Goal: Task Accomplishment & Management: Use online tool/utility

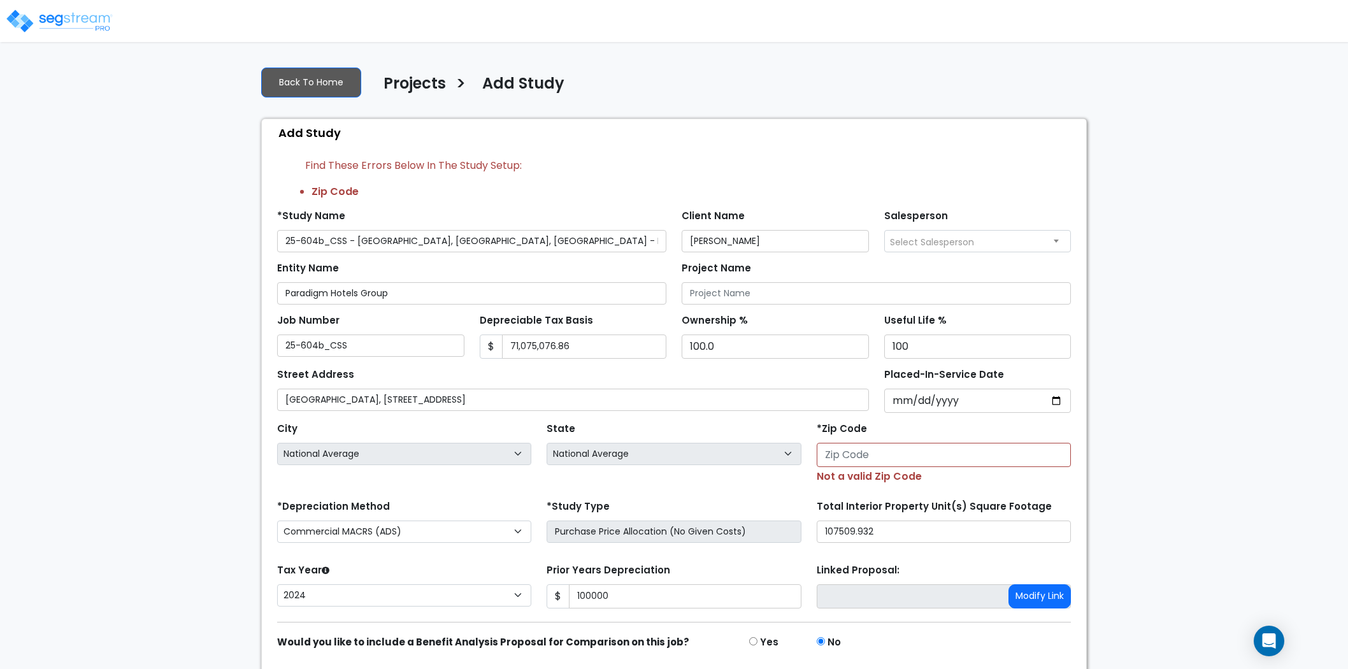
select select "National Average"
select select "CM(-FSSO"
select select "2024"
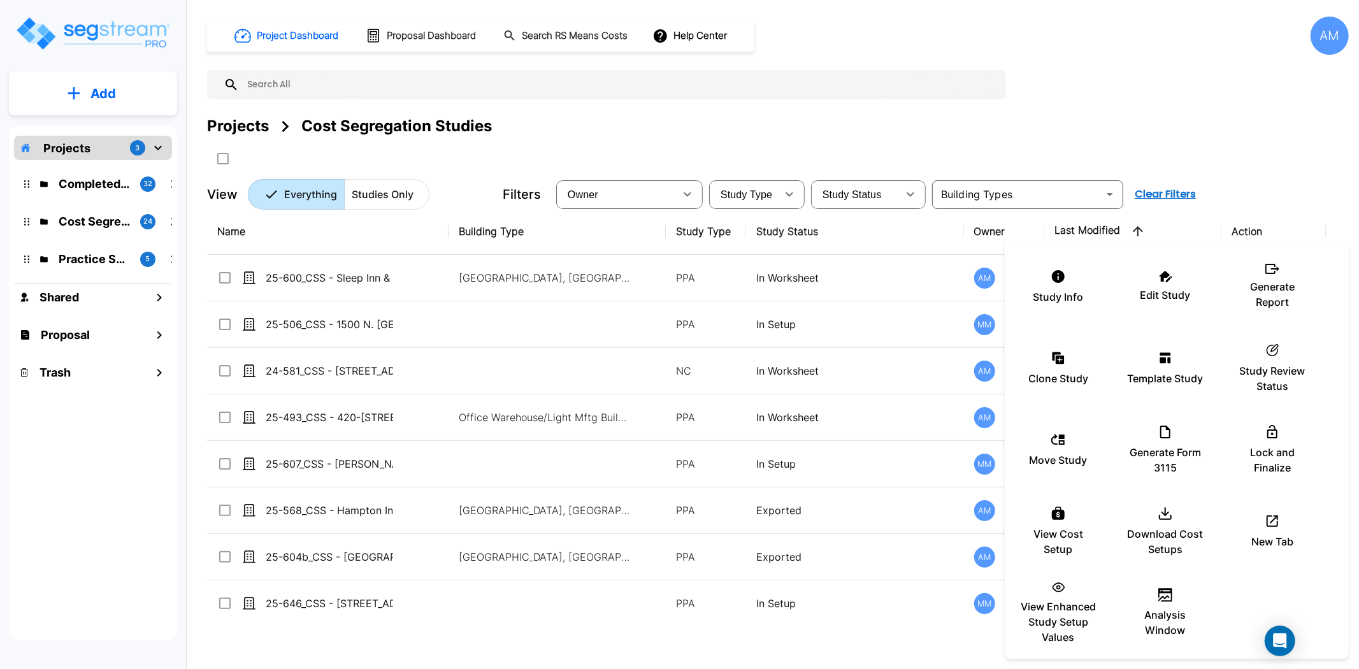
scroll to position [71, 0]
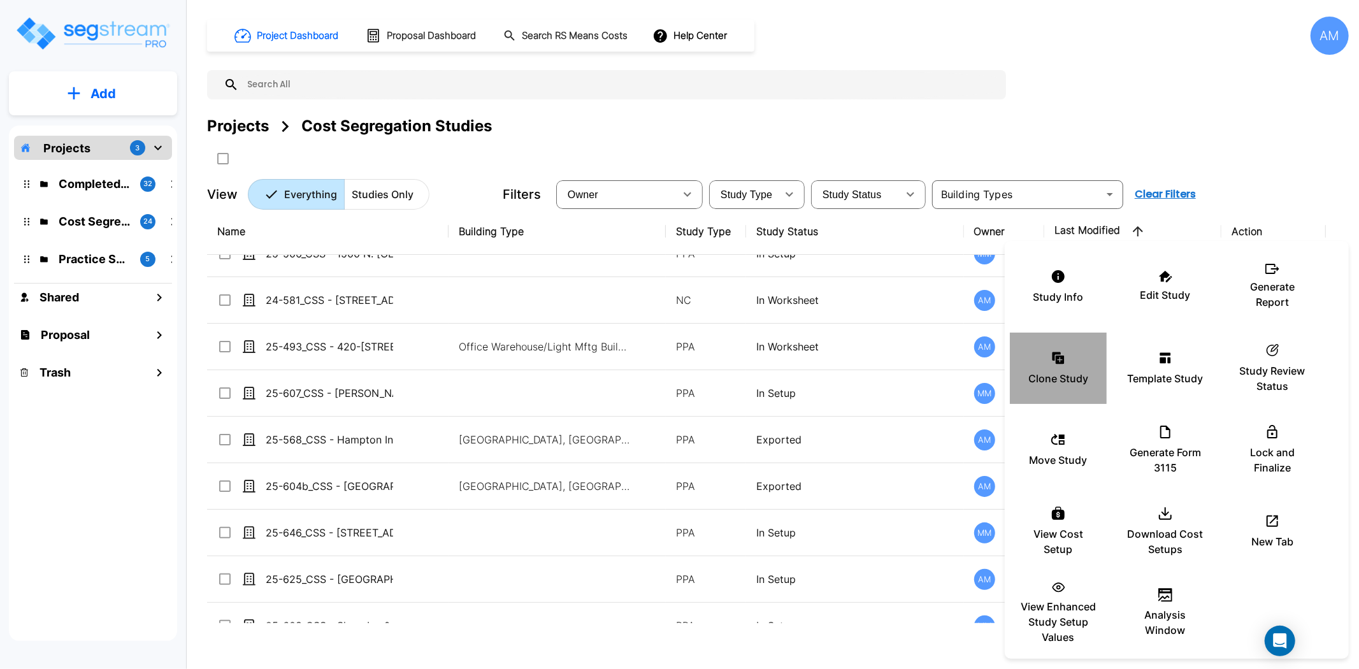
click at [1074, 362] on div "Clone Study" at bounding box center [1058, 368] width 76 height 64
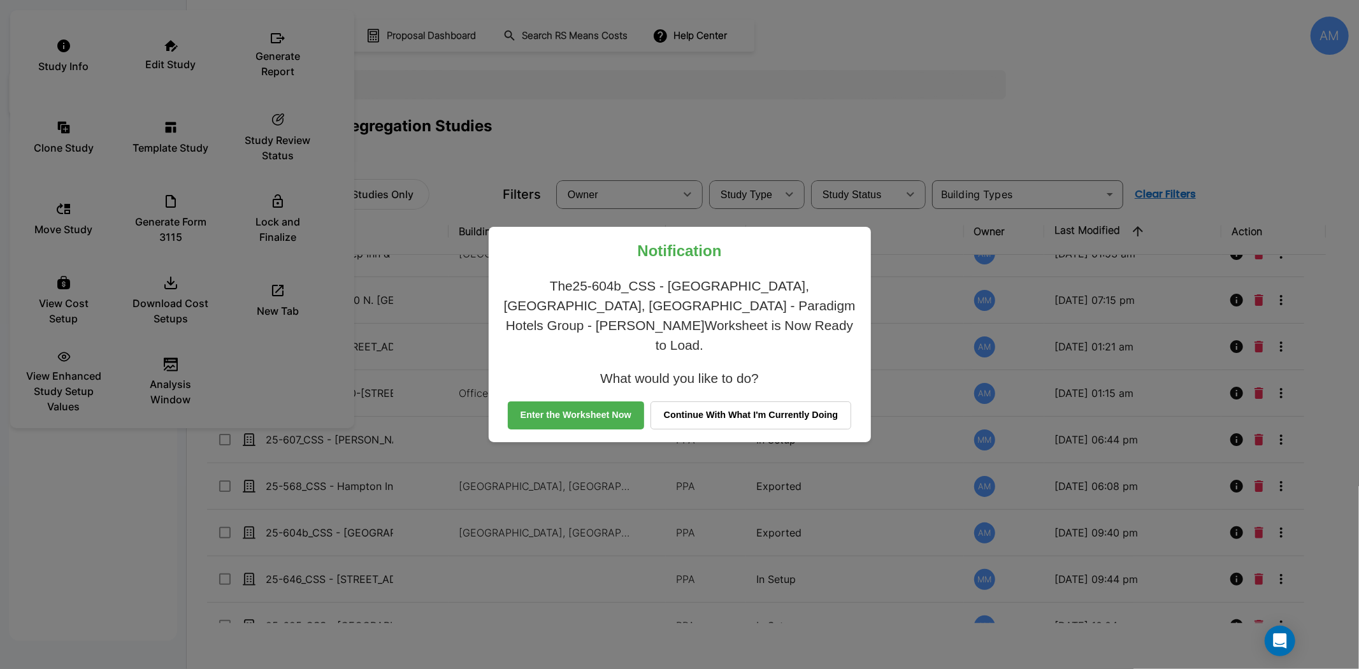
click at [529, 66] on div "Notification The 25-604b_CSS - Crowne Plaza Wailoaloa, Nadi, Fiji - Paradigm Ho…" at bounding box center [679, 334] width 1359 height 669
click at [608, 404] on button "Enter the Worksheet Now" at bounding box center [576, 415] width 136 height 28
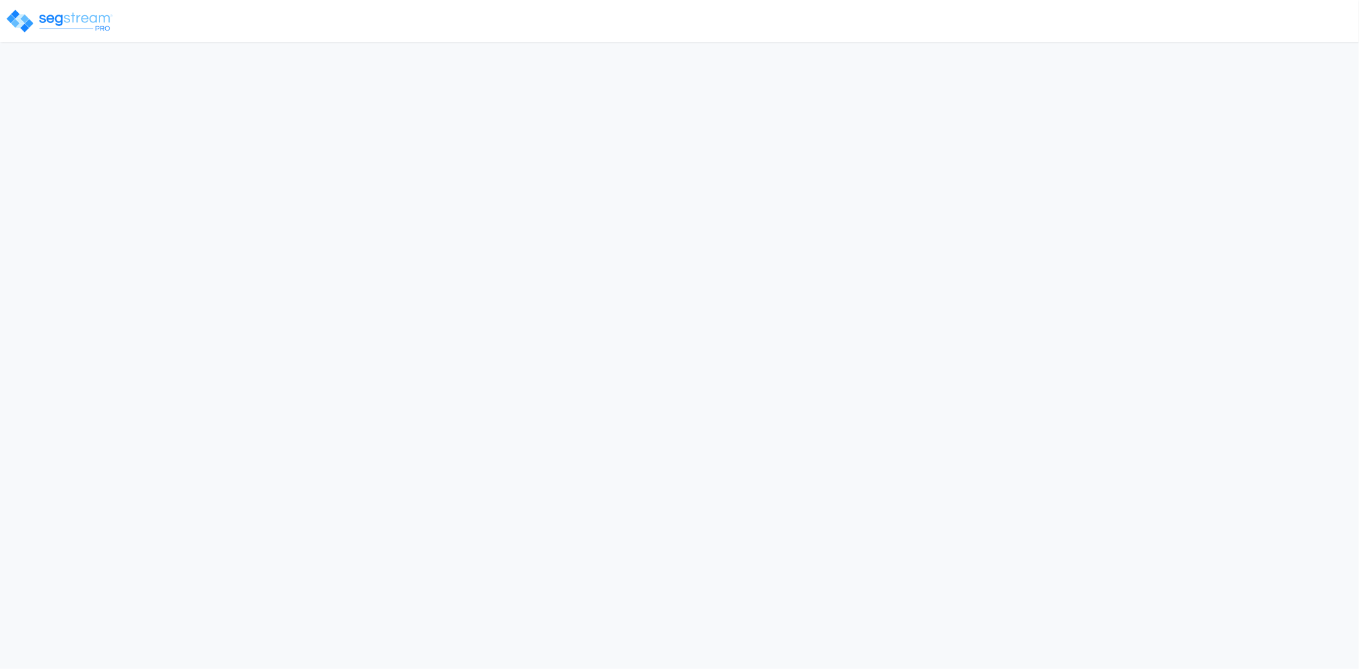
select select "2024"
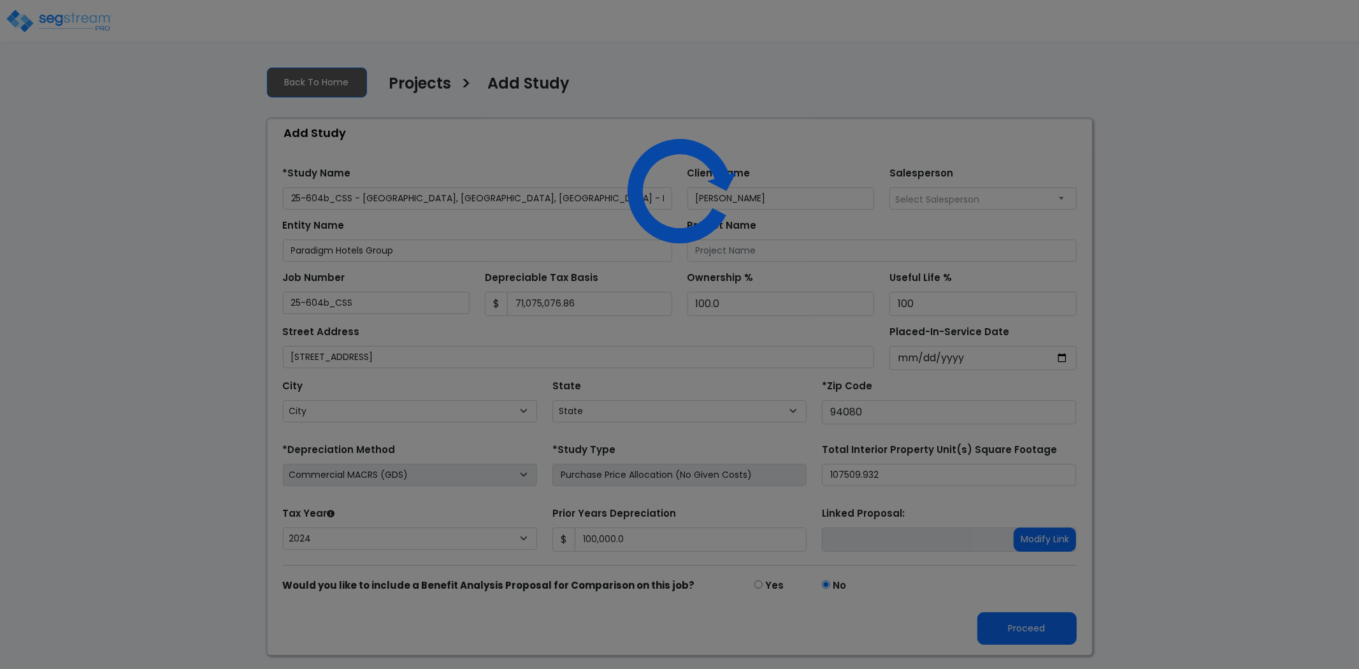
select select "CA"
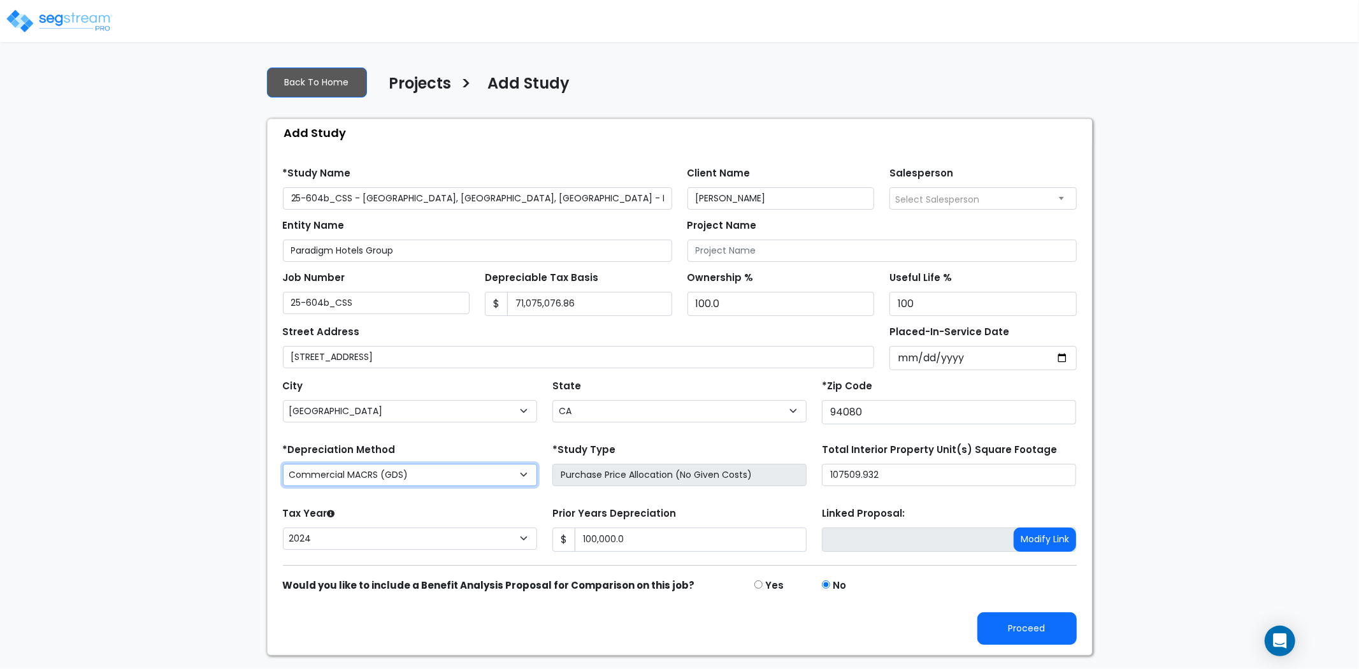
click at [422, 473] on select "Commercial MACRS (GDS) Residential Rental MACRS (GDS) Commercial MACRS (GDS) QI…" at bounding box center [410, 475] width 254 height 22
select select "CM(-FSSO"
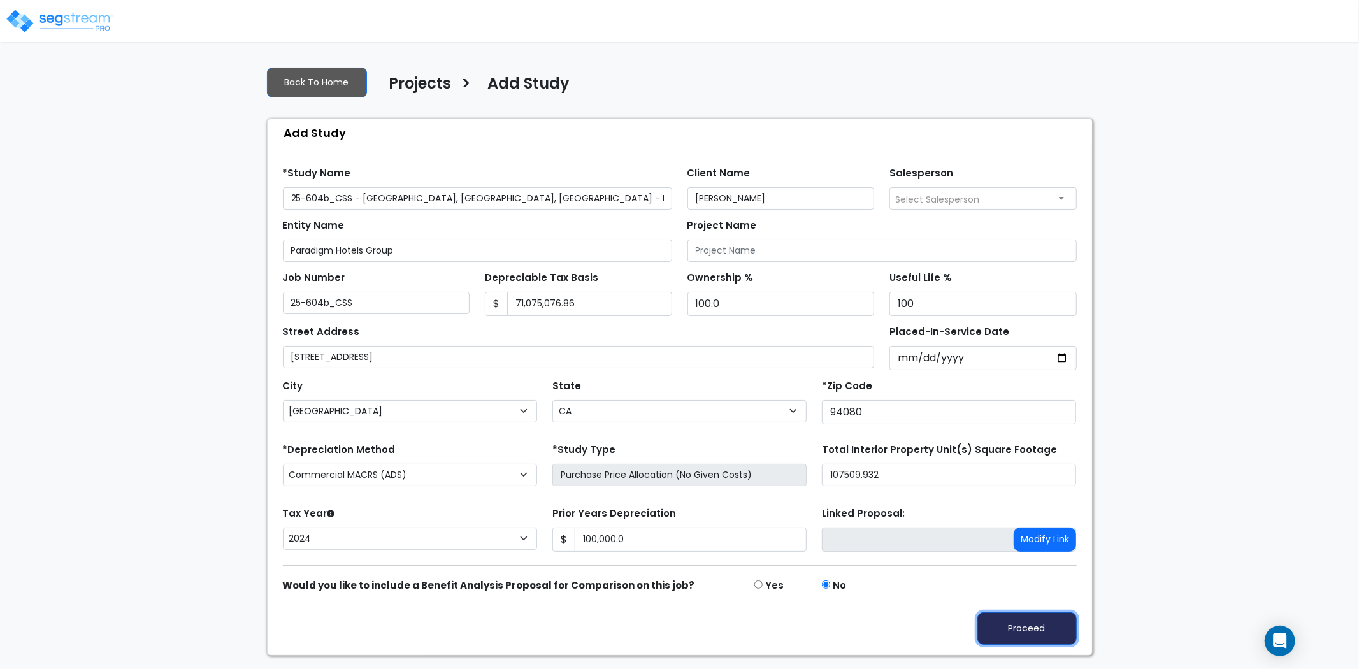
click at [1020, 632] on button "Proceed" at bounding box center [1026, 628] width 99 height 32
type input "100000"
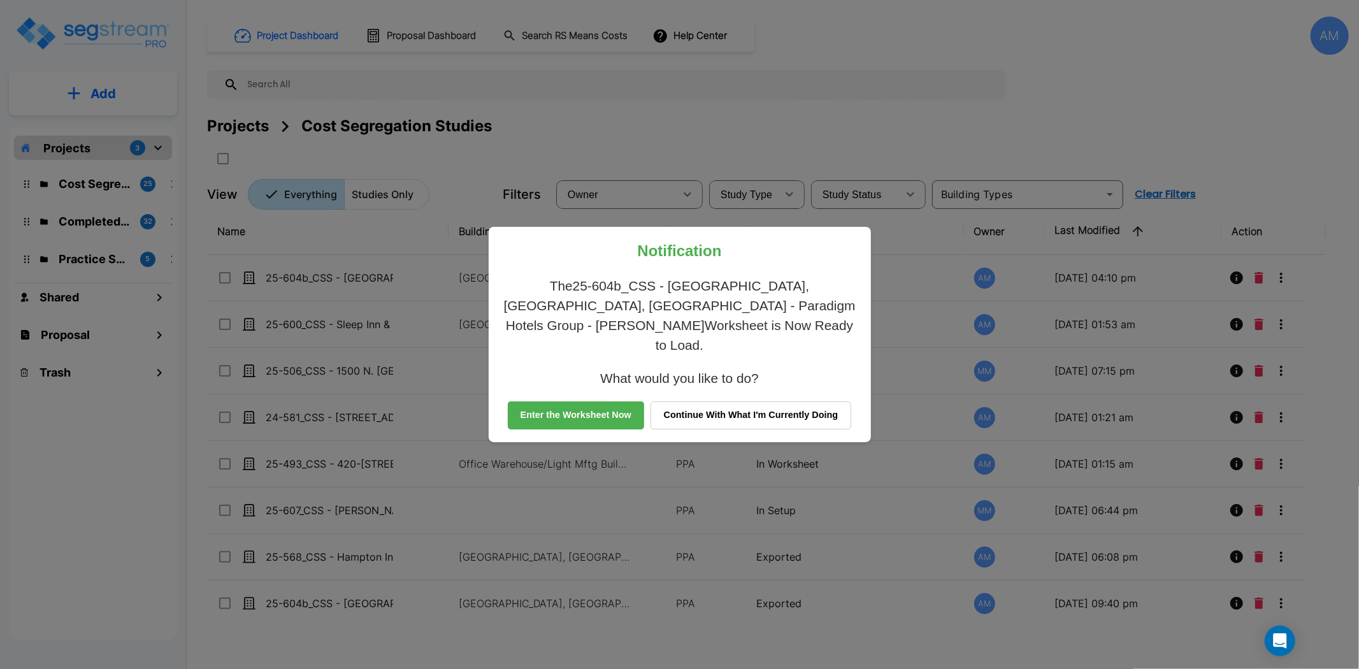
click at [606, 409] on button "Enter the Worksheet Now" at bounding box center [576, 415] width 136 height 28
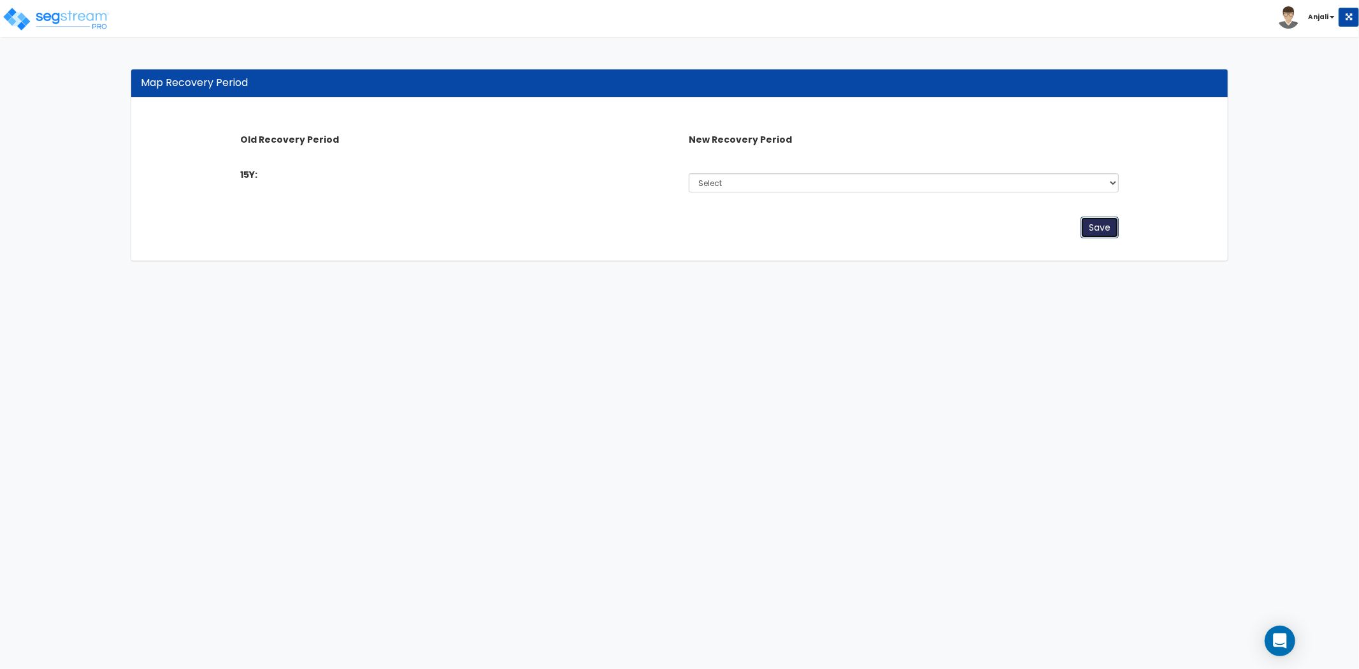
click at [1084, 224] on button "Save" at bounding box center [1099, 228] width 38 height 22
click at [736, 182] on select "Select Non-Depreciable Land 5 Years 6 Years 9 Years 10 Years 11 Years 12 Years …" at bounding box center [903, 182] width 429 height 19
click at [485, 274] on html "Toggle navigation Anjali x" at bounding box center [679, 137] width 1359 height 274
click at [909, 193] on div "Select Non-Depreciable Land 5 Years 6 Years 9 Years 10 Years 11 Years 12 Years …" at bounding box center [903, 182] width 448 height 29
click at [909, 185] on select "Select Non-Depreciable Land 5 Years 6 Years 9 Years 10 Years 11 Years 12 Years …" at bounding box center [903, 182] width 429 height 19
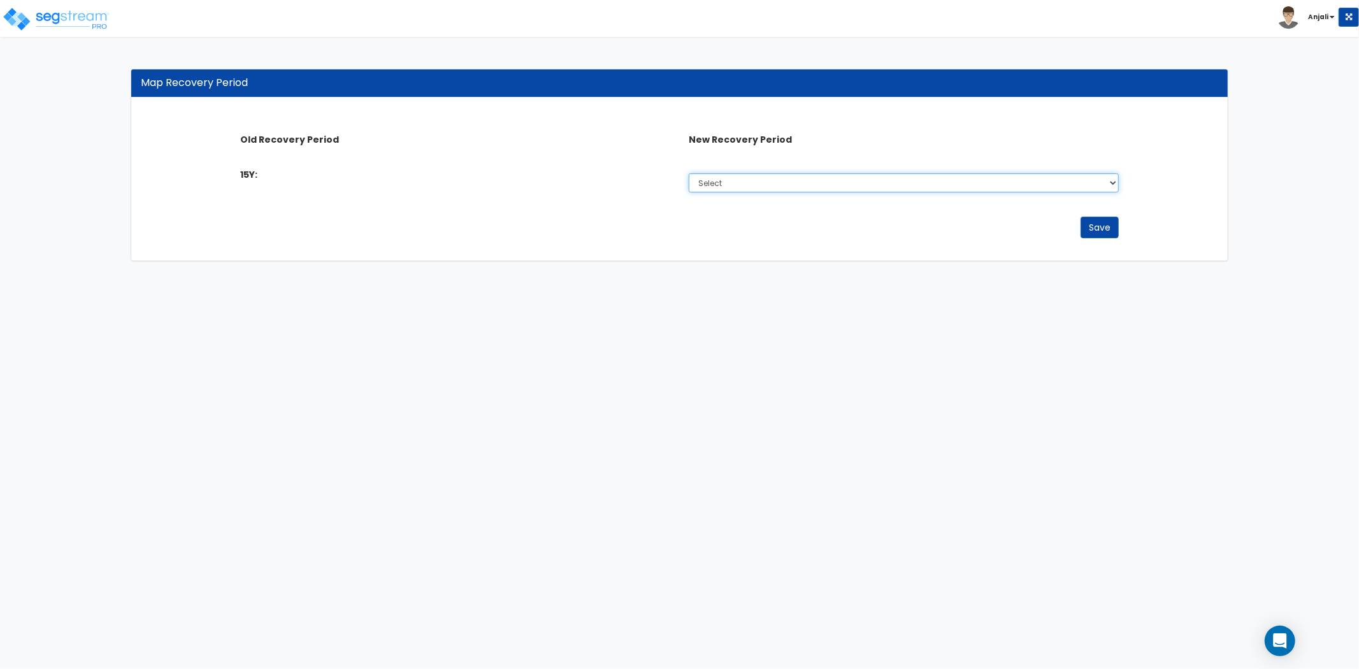
select select "20Y"
click at [689, 173] on select "Select Non-Depreciable Land 5 Years 6 Years 9 Years 10 Years 11 Years 12 Years …" at bounding box center [903, 182] width 429 height 19
click at [1093, 226] on button "Save" at bounding box center [1099, 228] width 38 height 22
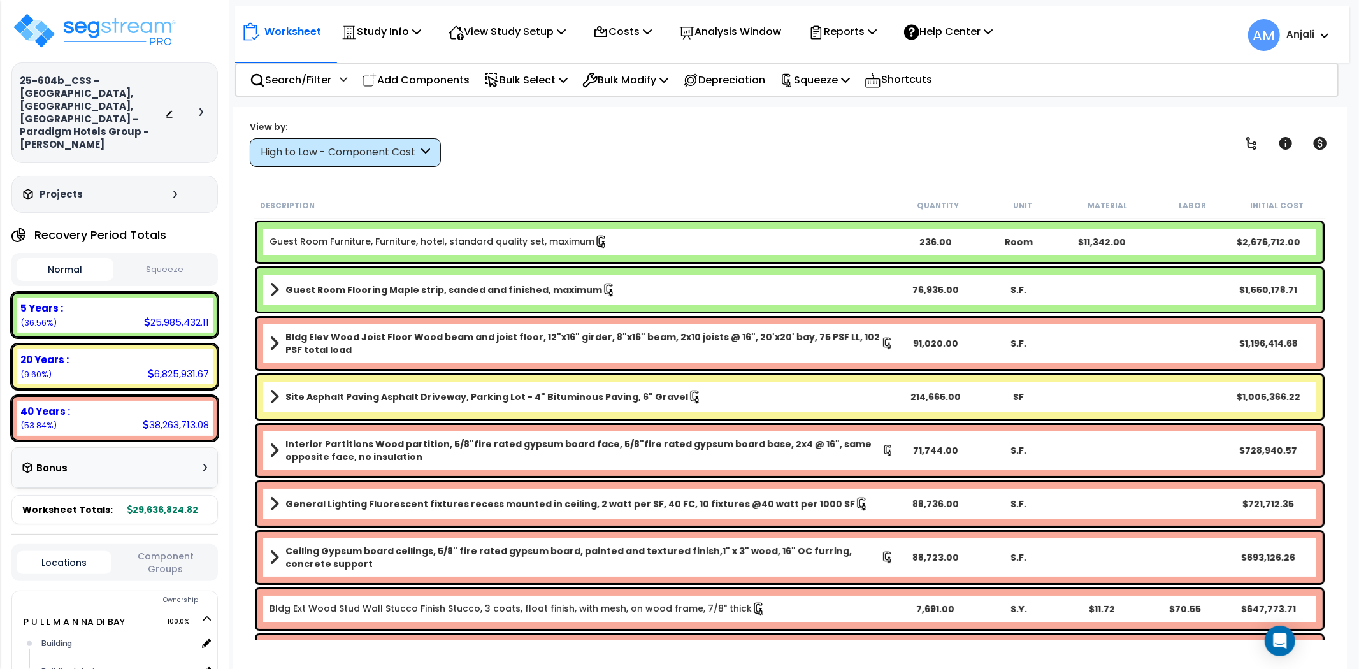
click at [180, 259] on button "Squeeze" at bounding box center [165, 270] width 97 height 22
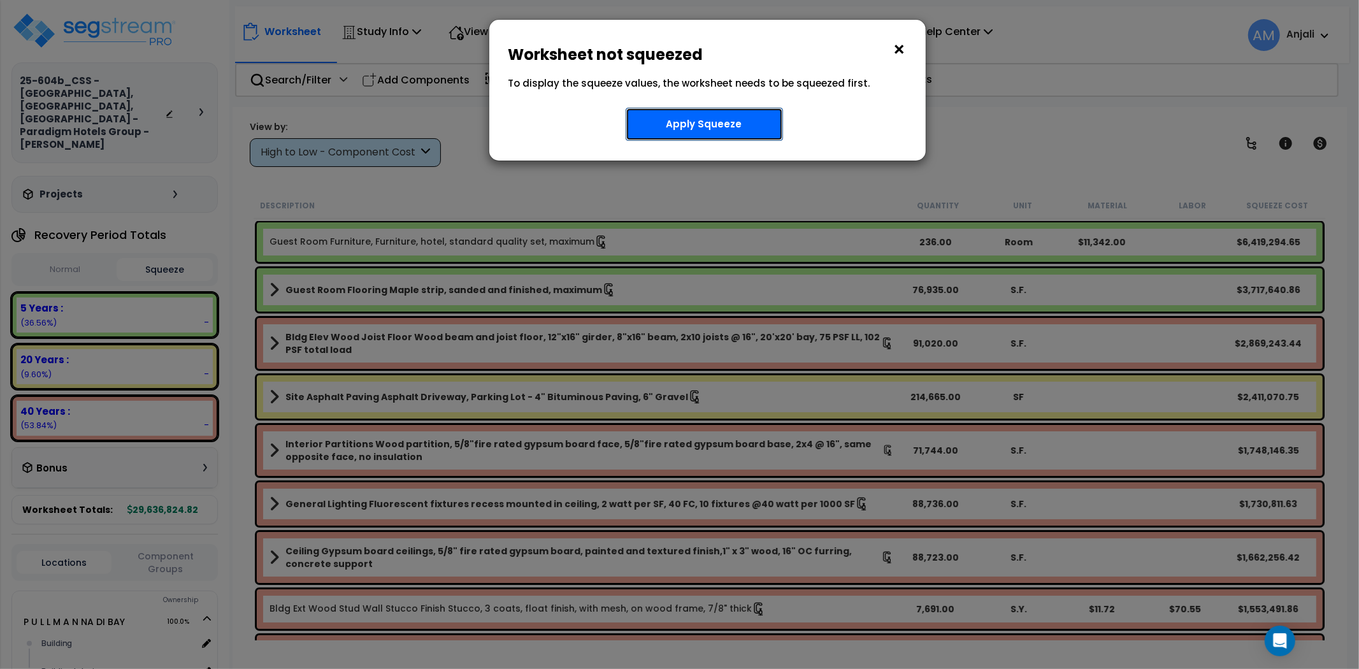
click at [694, 115] on button "Apply Squeeze" at bounding box center [704, 124] width 157 height 33
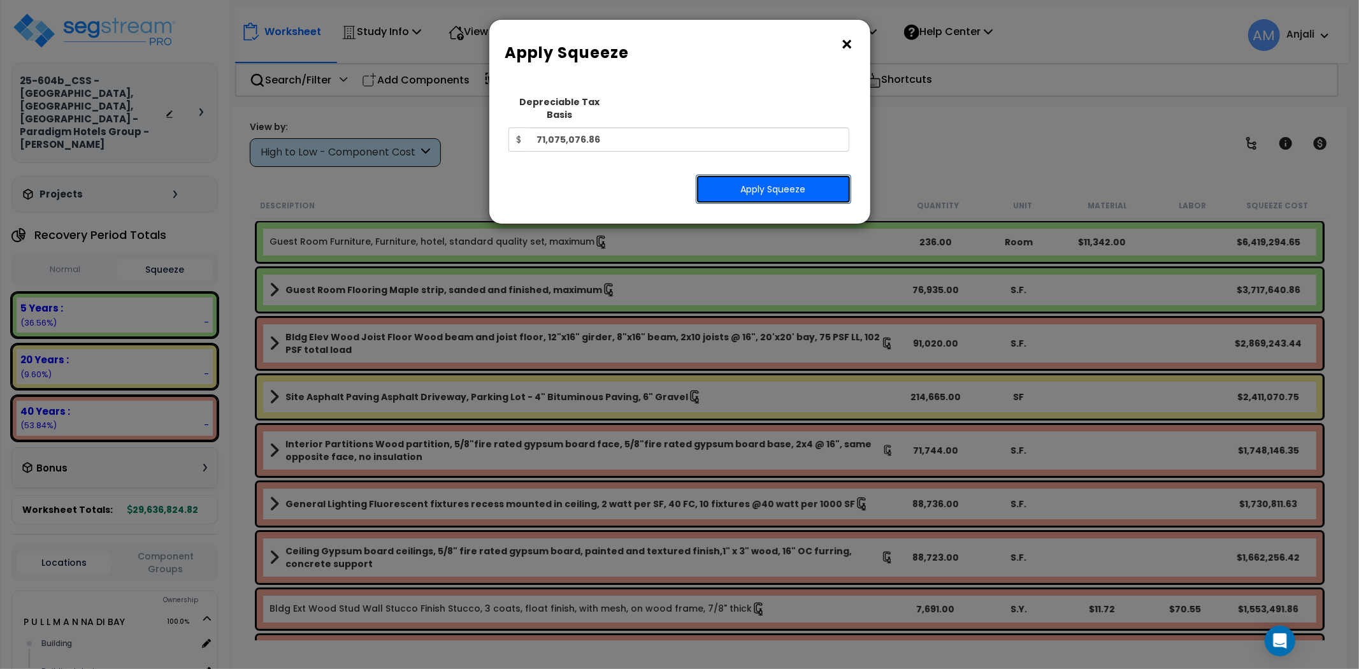
click at [753, 175] on button "Apply Squeeze" at bounding box center [773, 189] width 155 height 29
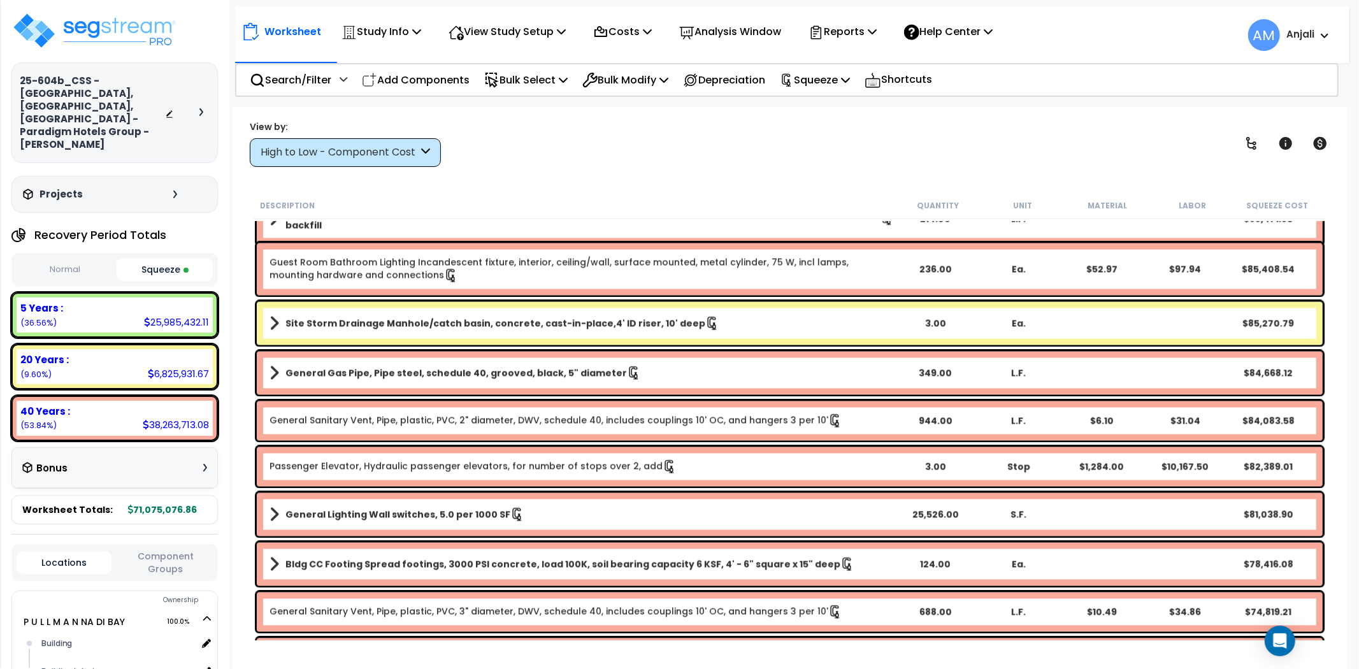
scroll to position [6724, 0]
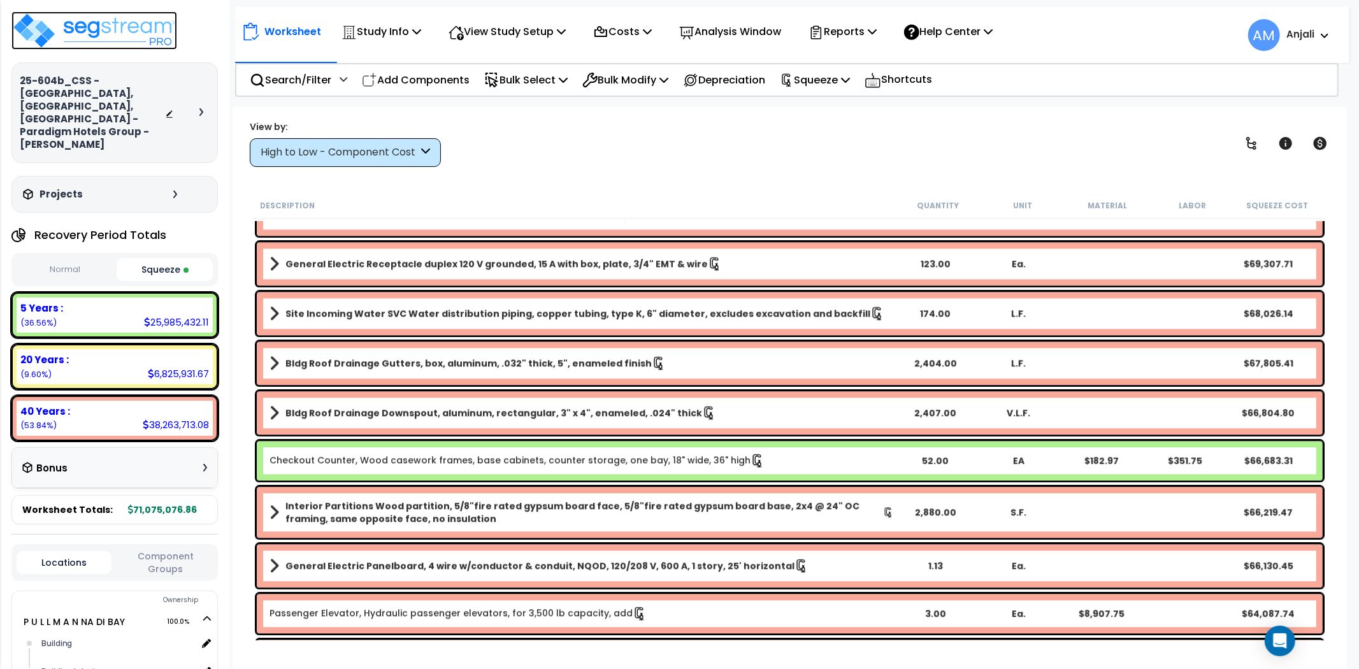
click at [108, 29] on img at bounding box center [94, 30] width 166 height 38
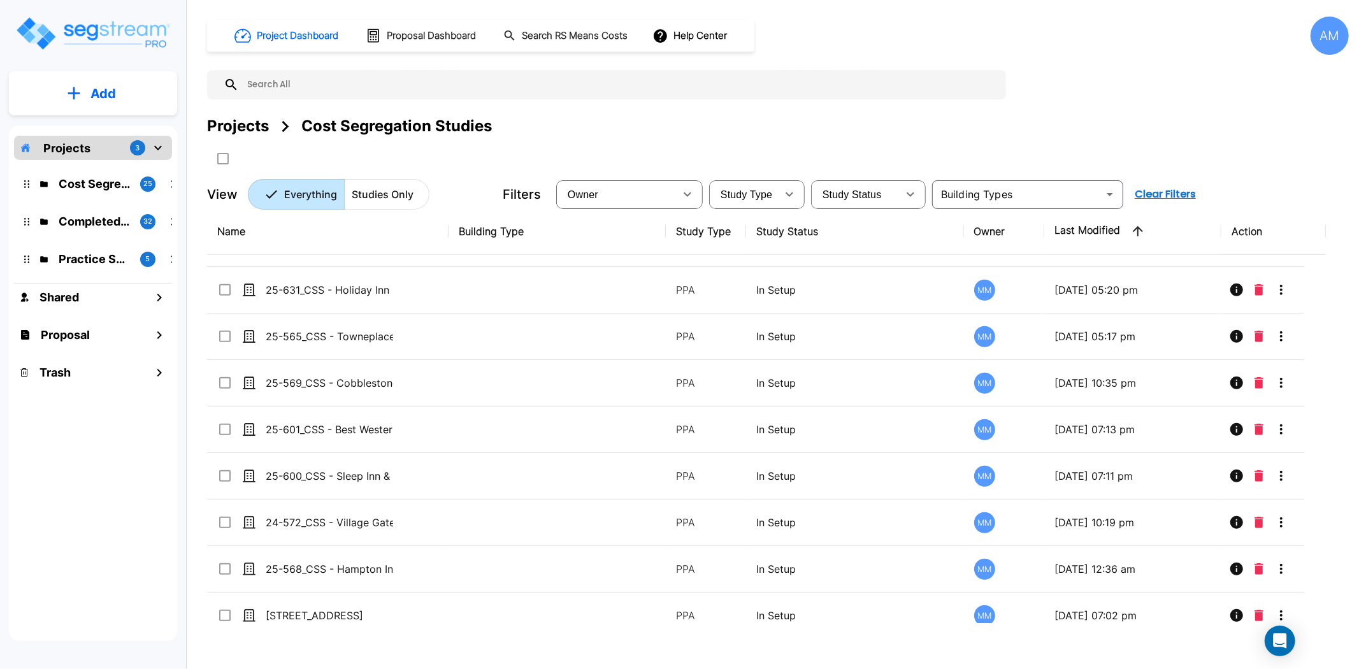
scroll to position [795, 0]
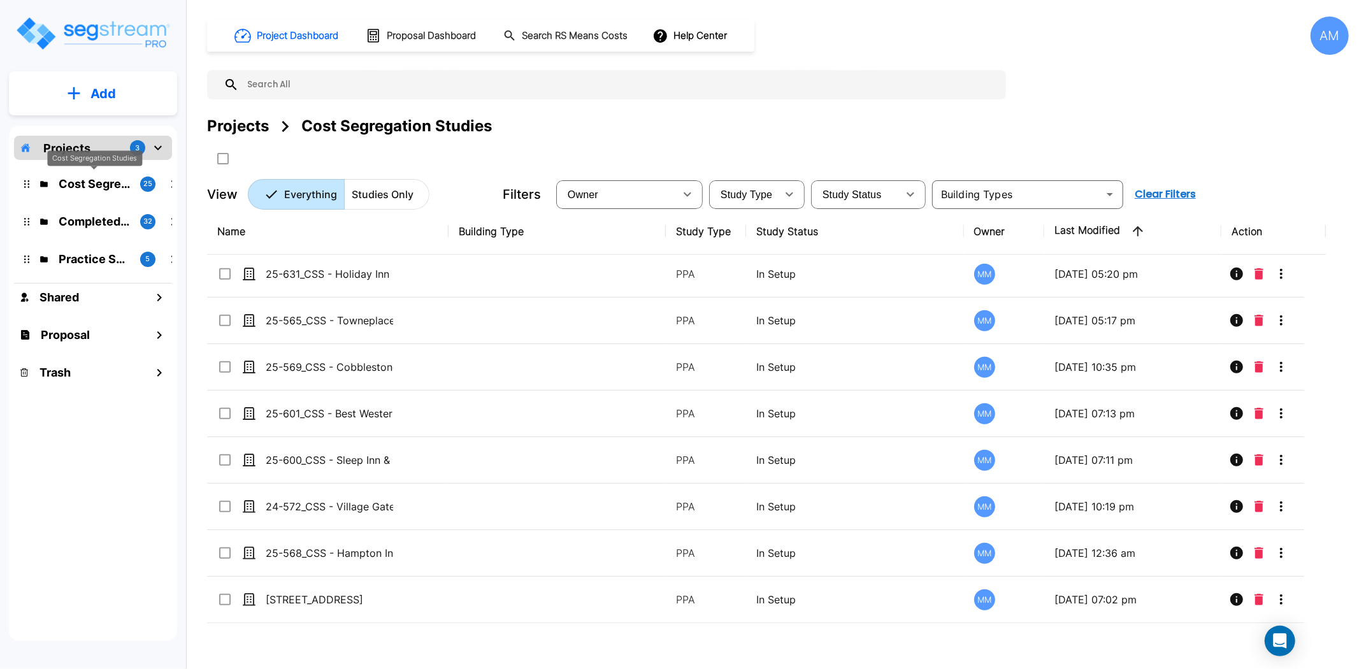
click at [96, 177] on p "Cost Segregation Studies" at bounding box center [94, 183] width 71 height 17
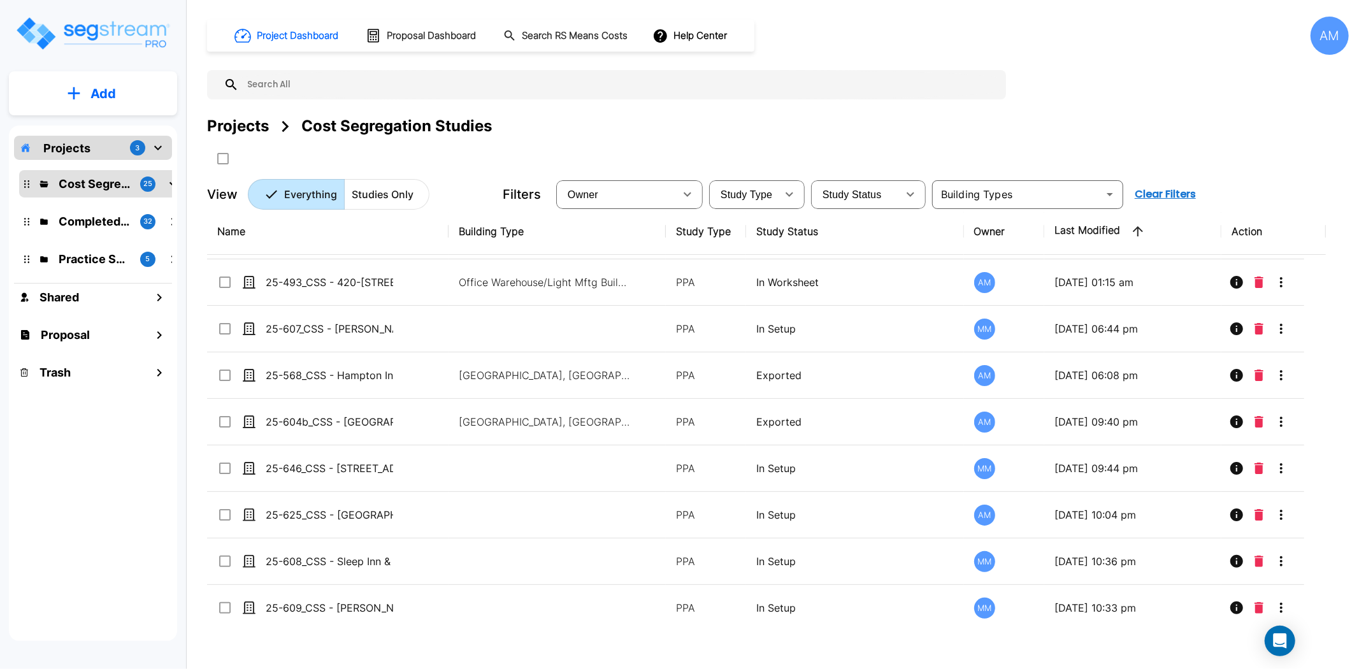
scroll to position [158, 0]
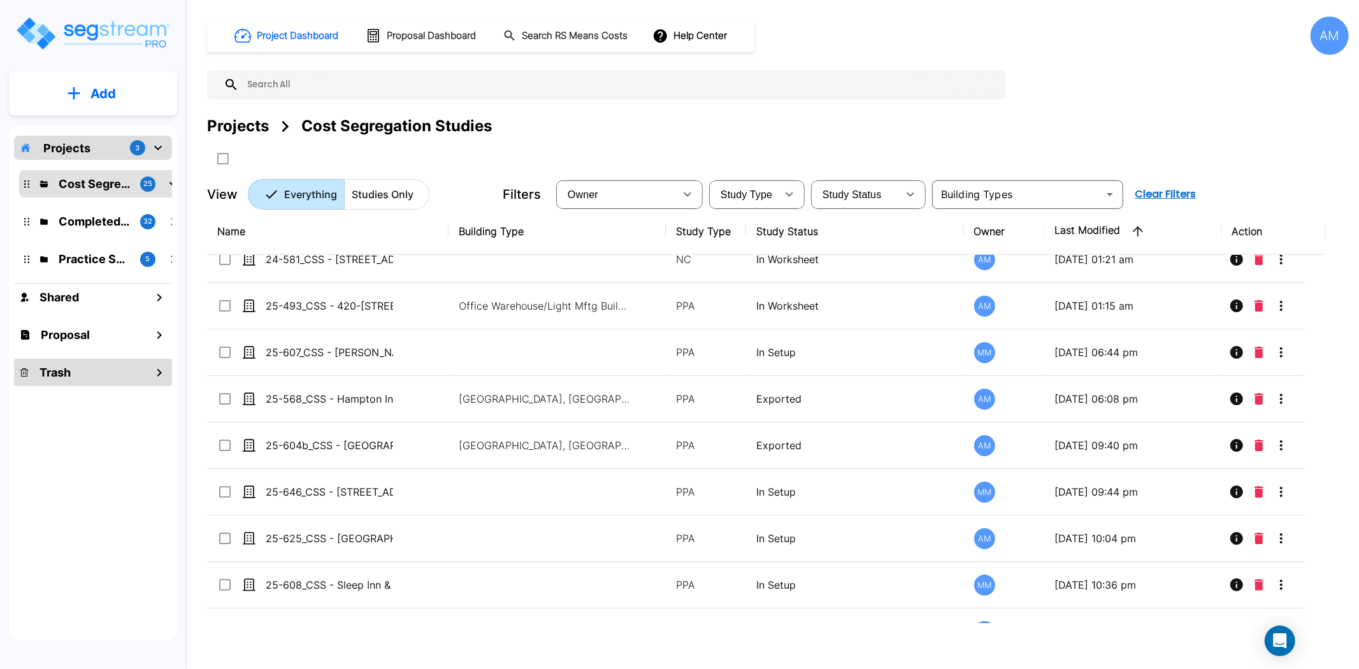
click at [51, 381] on div "Trash" at bounding box center [93, 372] width 158 height 27
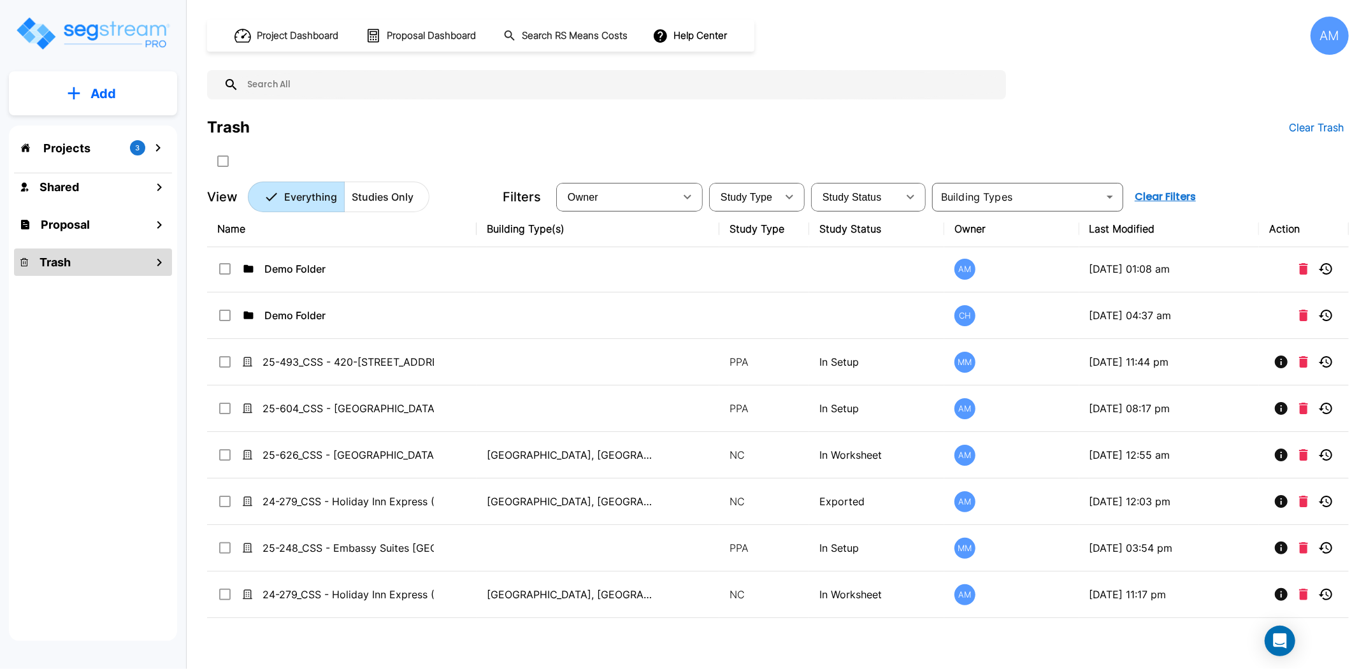
scroll to position [0, 0]
click at [73, 153] on p "Projects" at bounding box center [66, 148] width 47 height 17
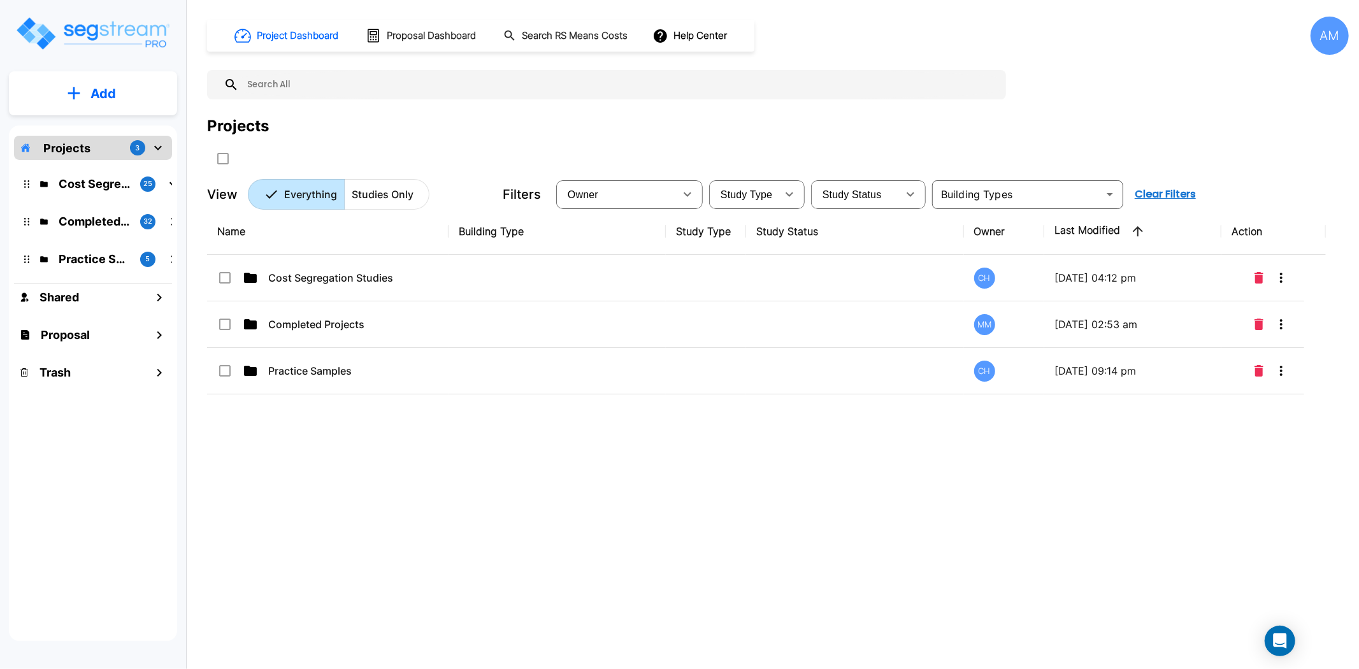
click at [74, 217] on p "Completed Projects" at bounding box center [94, 221] width 71 height 17
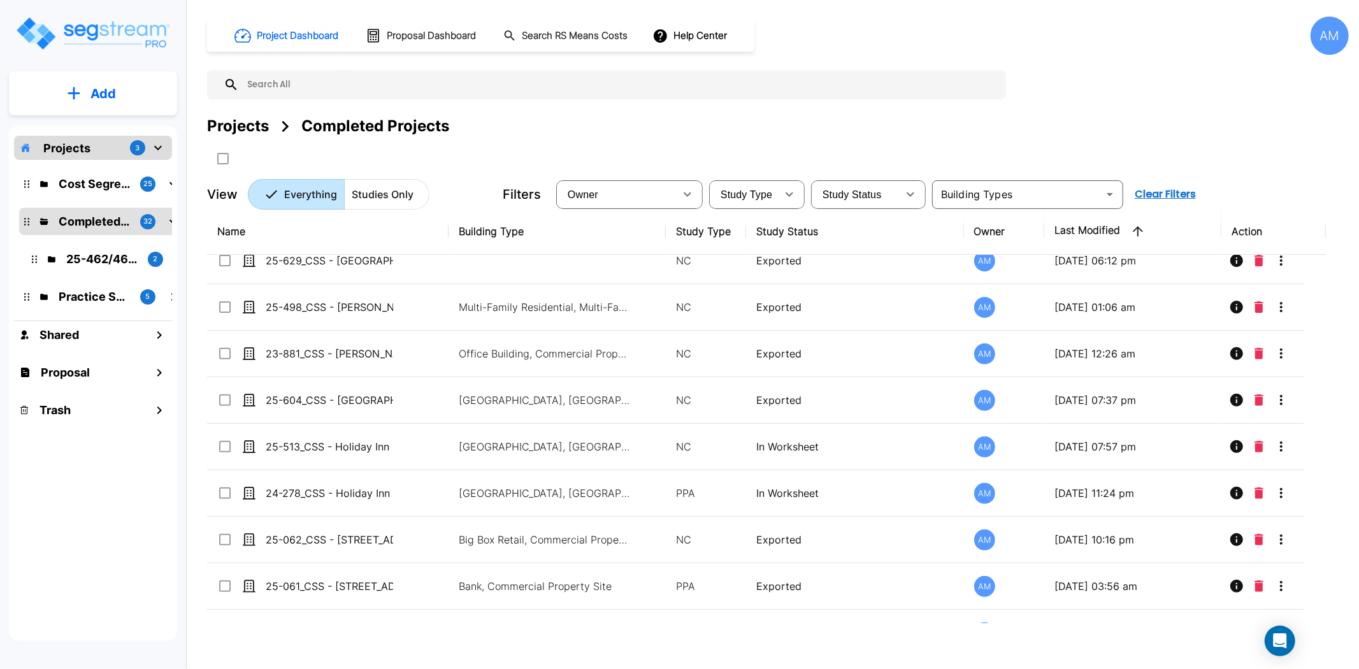
scroll to position [424, 0]
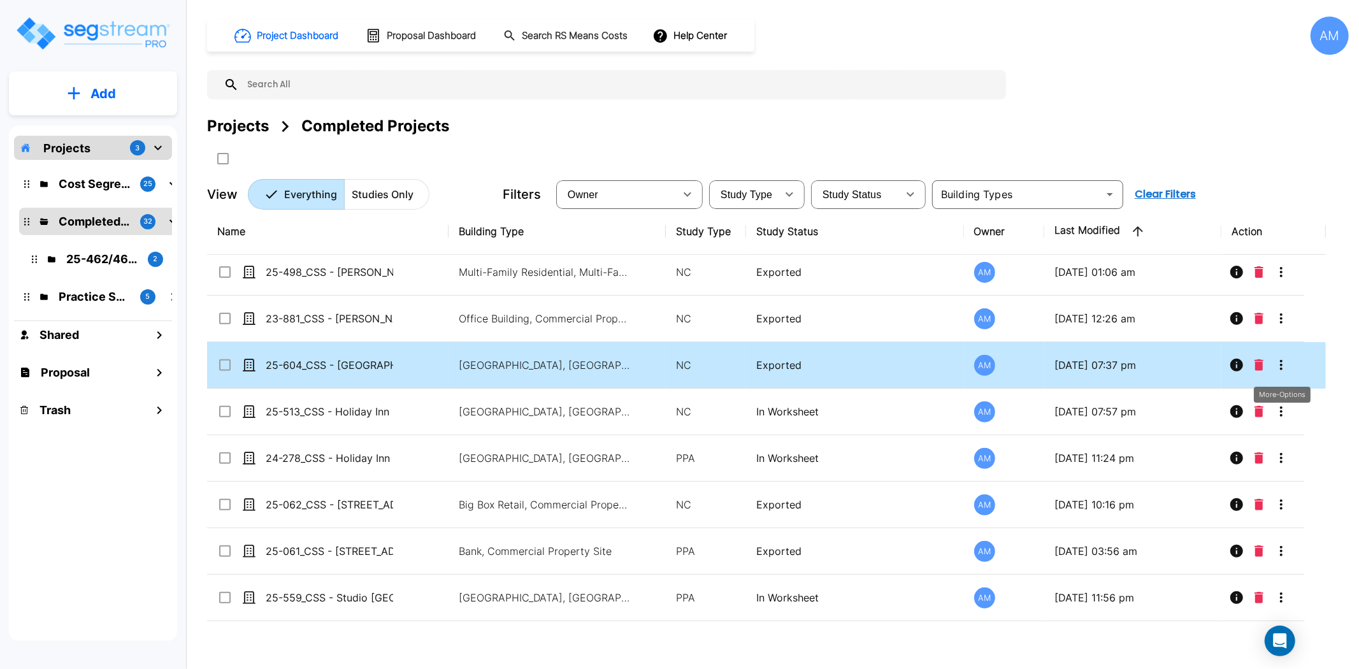
click at [1285, 368] on icon "More-Options" at bounding box center [1280, 364] width 15 height 15
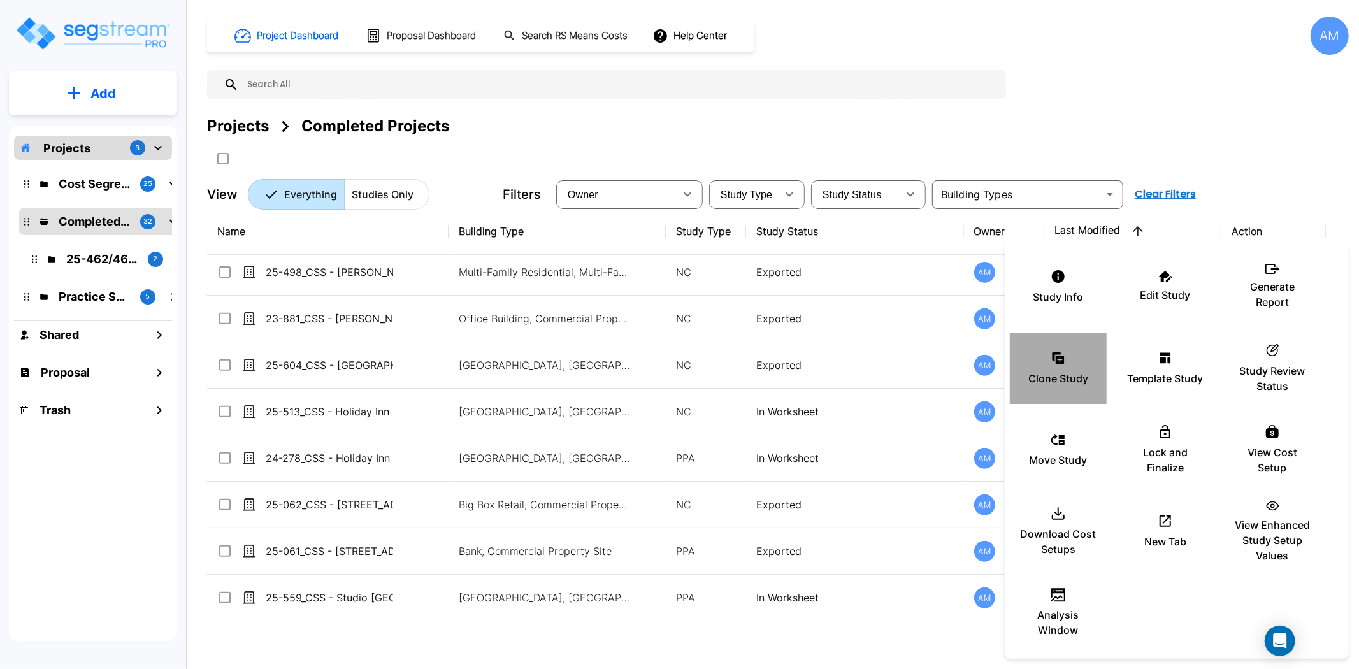
click at [1049, 352] on div "Clone Study" at bounding box center [1058, 368] width 76 height 64
click at [108, 177] on div at bounding box center [679, 334] width 1359 height 669
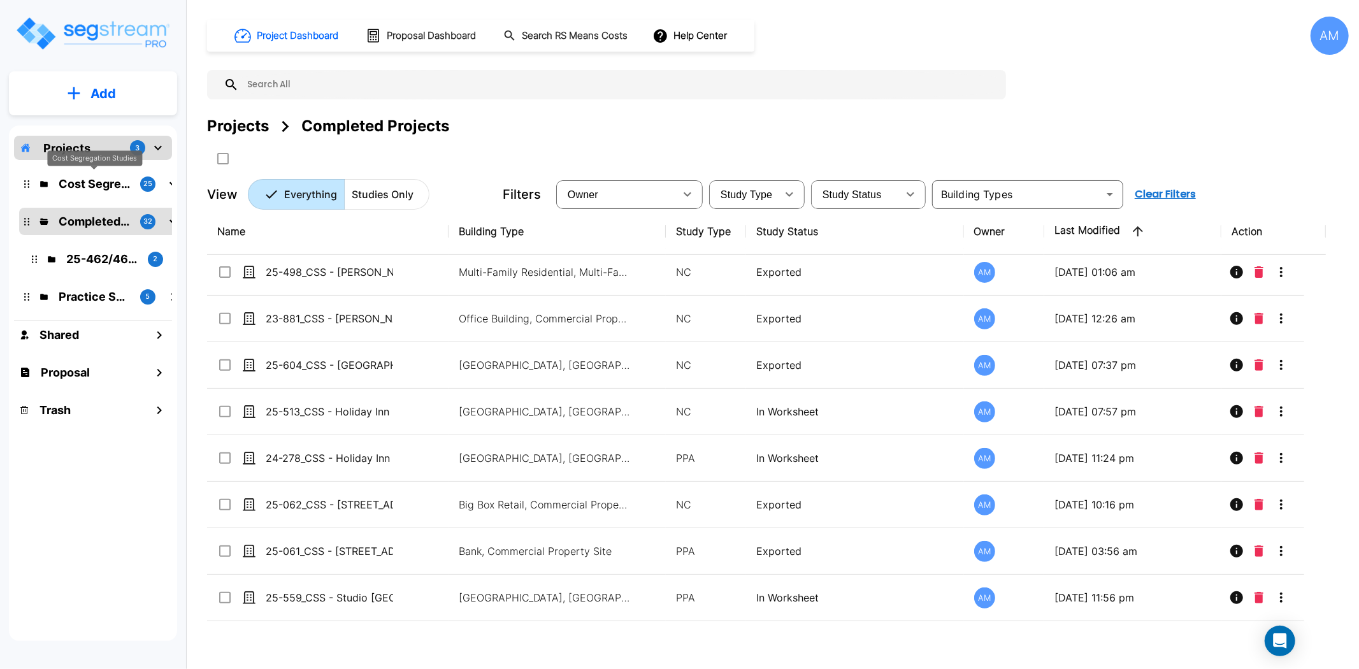
click at [101, 187] on p "Cost Segregation Studies" at bounding box center [94, 183] width 71 height 17
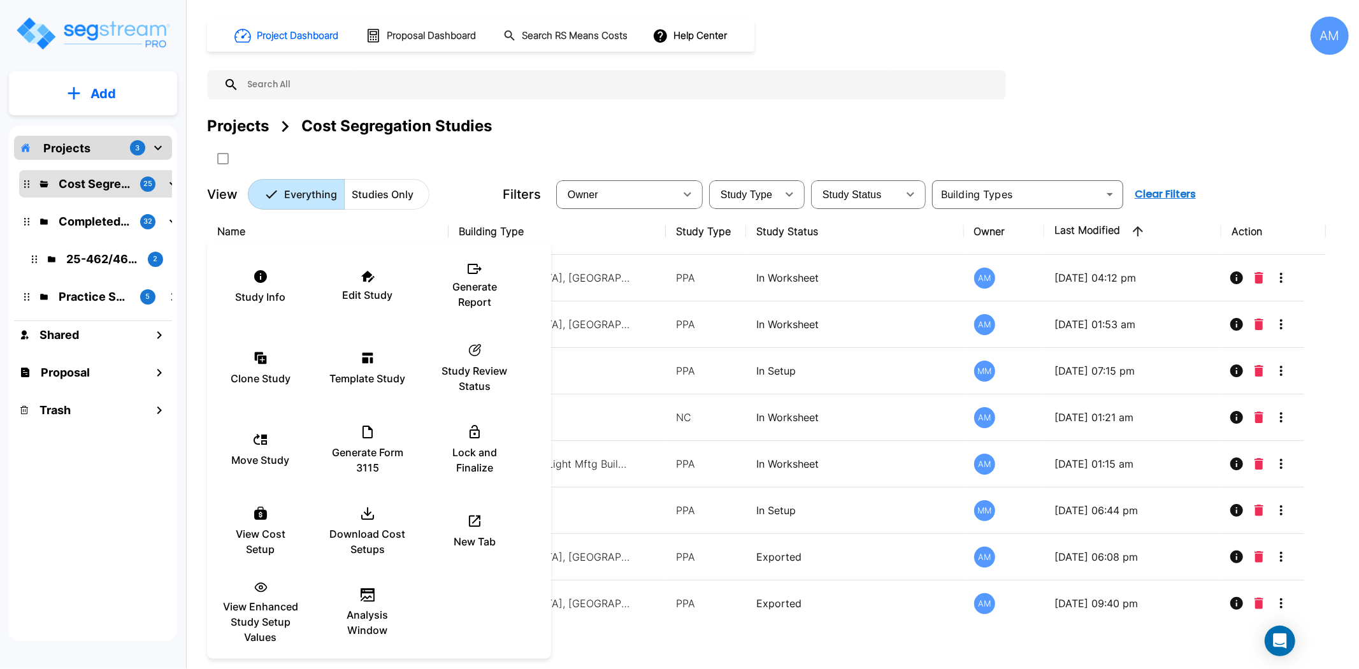
click at [653, 647] on div at bounding box center [679, 334] width 1359 height 669
click at [639, 646] on div at bounding box center [679, 334] width 1359 height 669
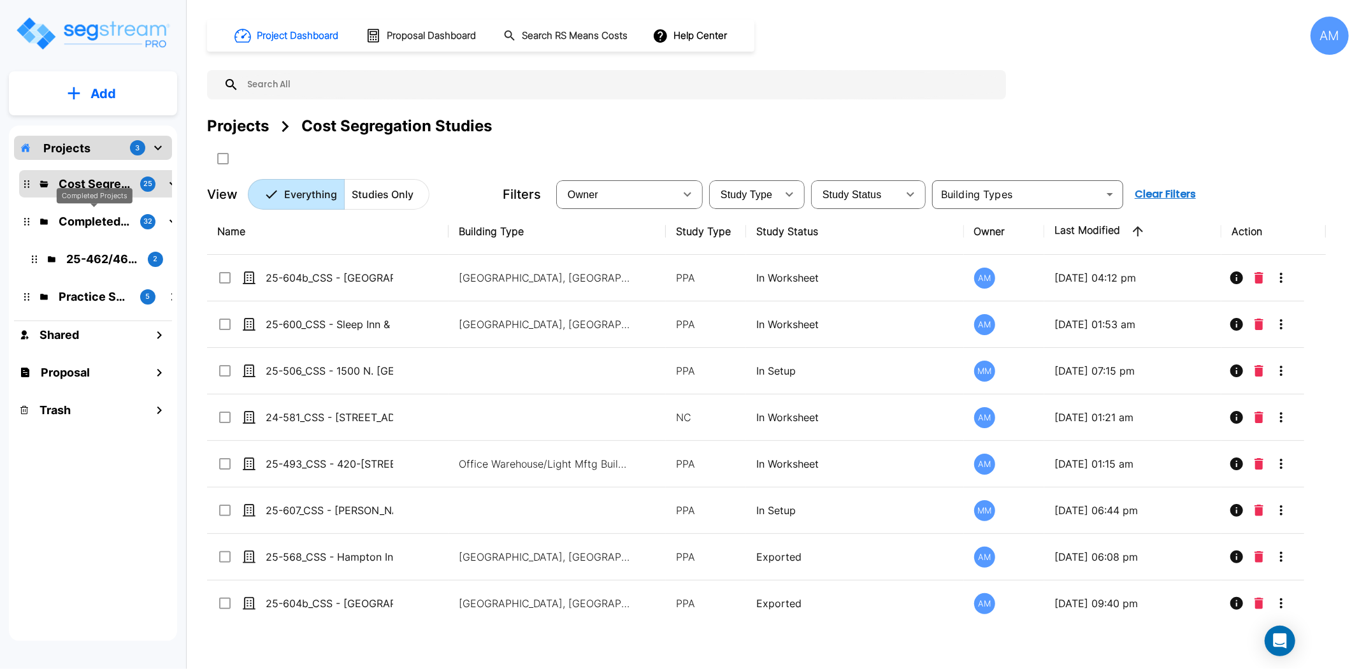
click at [71, 219] on p "Completed Projects" at bounding box center [94, 221] width 71 height 17
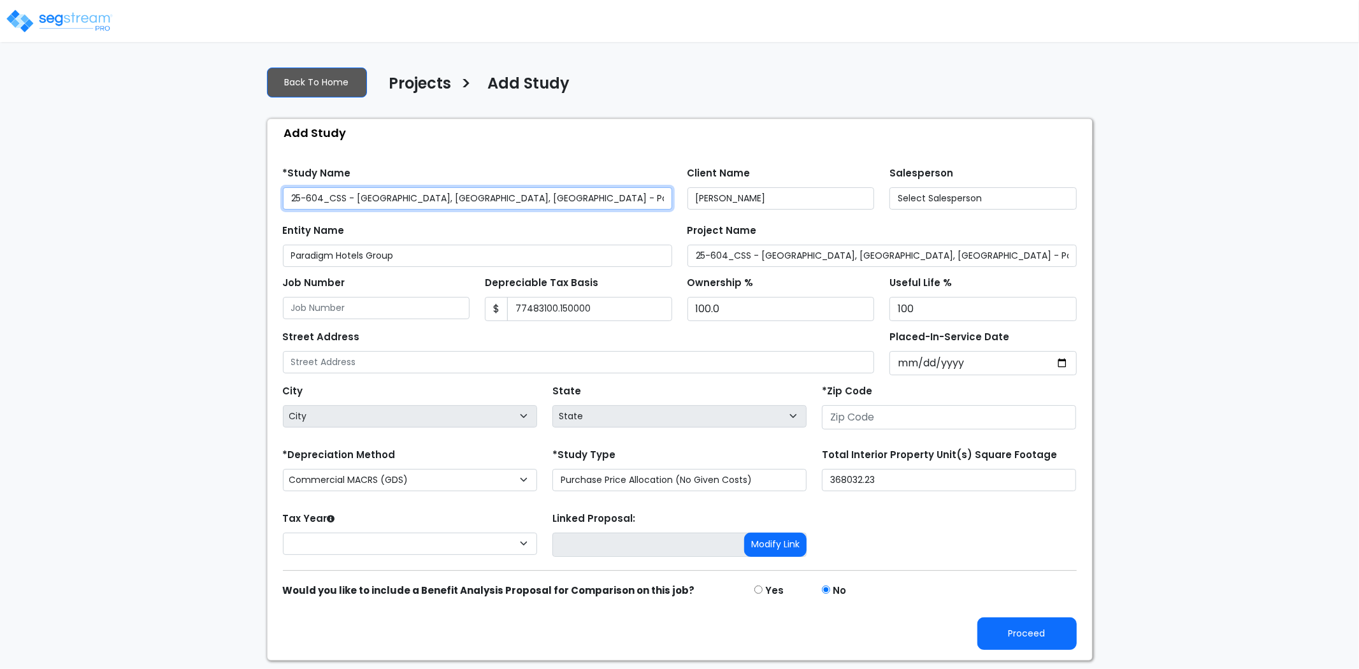
type input "25-604_CSS"
type input "275 S Airport Blvd"
type input "94080"
select select "CM(Q_22"
select select "NEW"
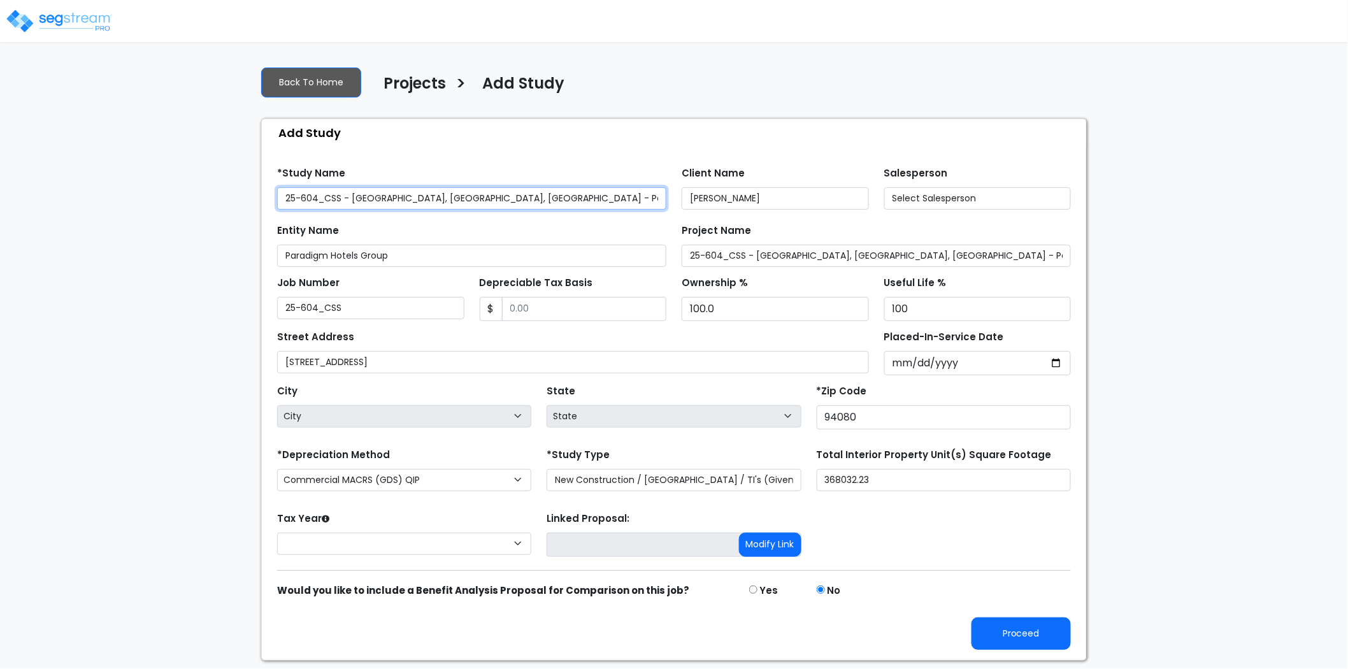
select select "2024"
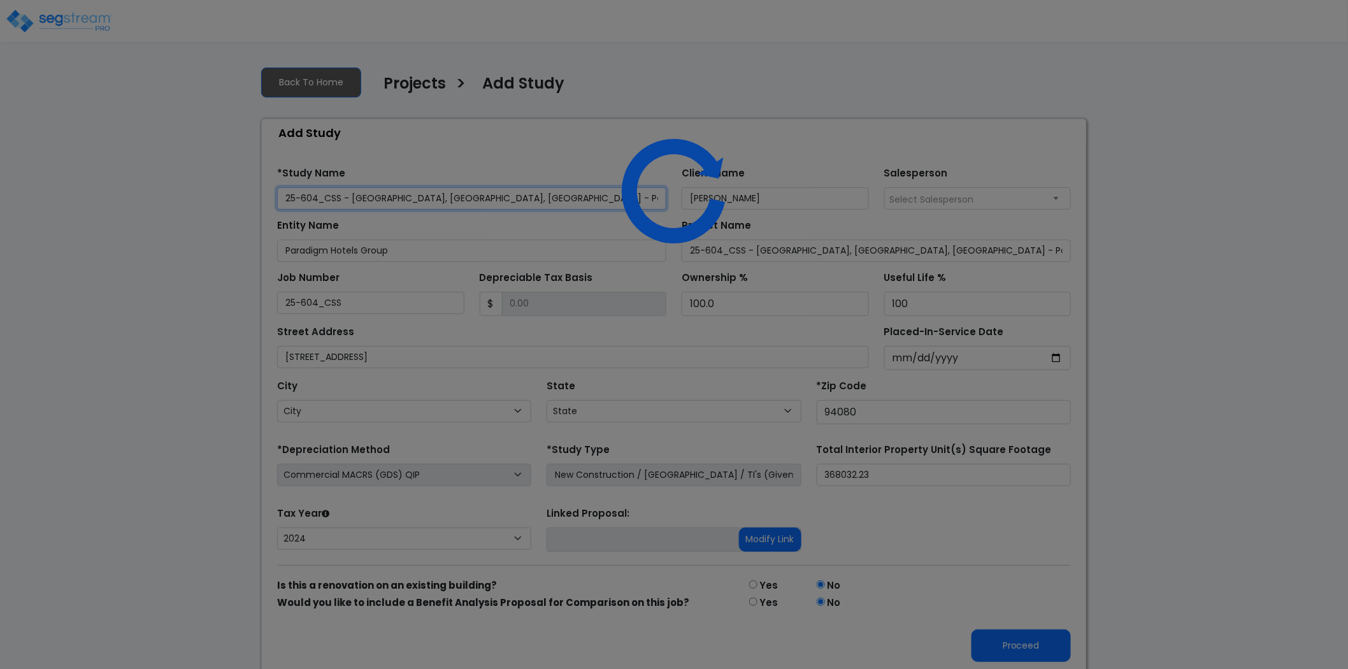
select select "CA"
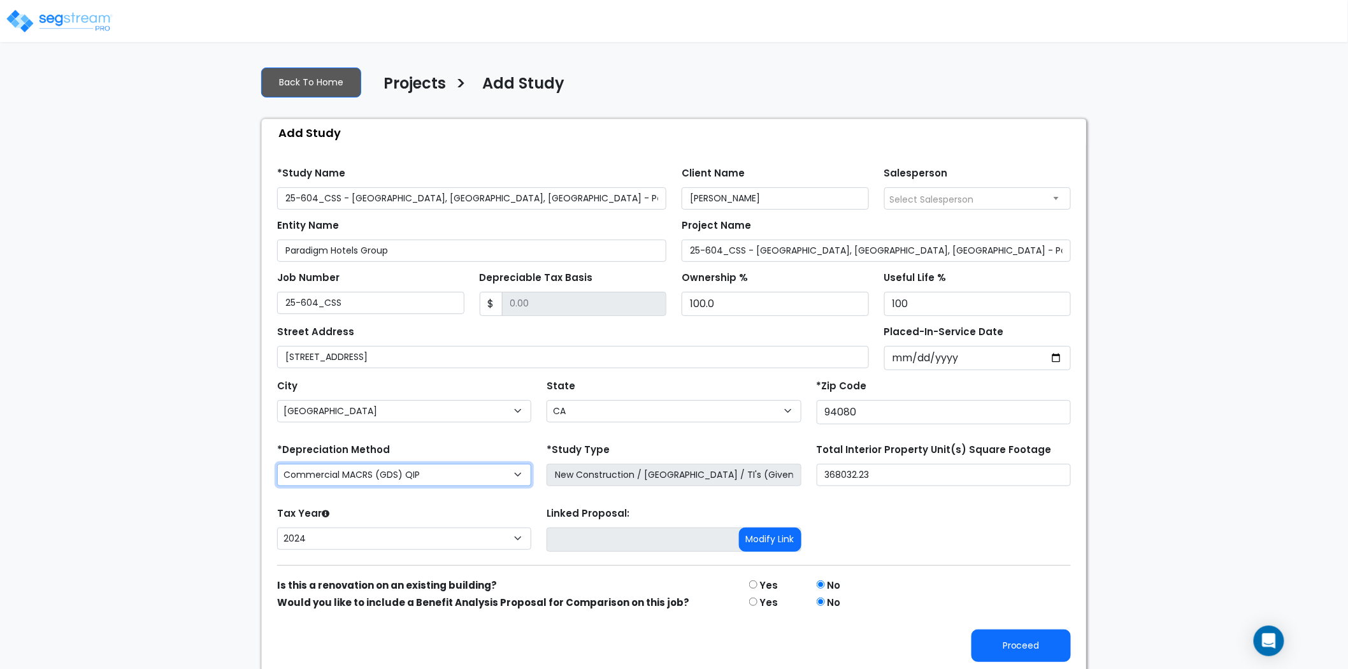
click at [506, 477] on select "Commercial MACRS (GDS) Residential Rental MACRS (GDS) Commercial MACRS (GDS) QI…" at bounding box center [404, 475] width 254 height 22
select select "CM(-FSSO"
click at [756, 585] on input "radio" at bounding box center [753, 584] width 8 height 8
radio input "true"
click at [1010, 645] on button "Proceed" at bounding box center [1020, 645] width 99 height 32
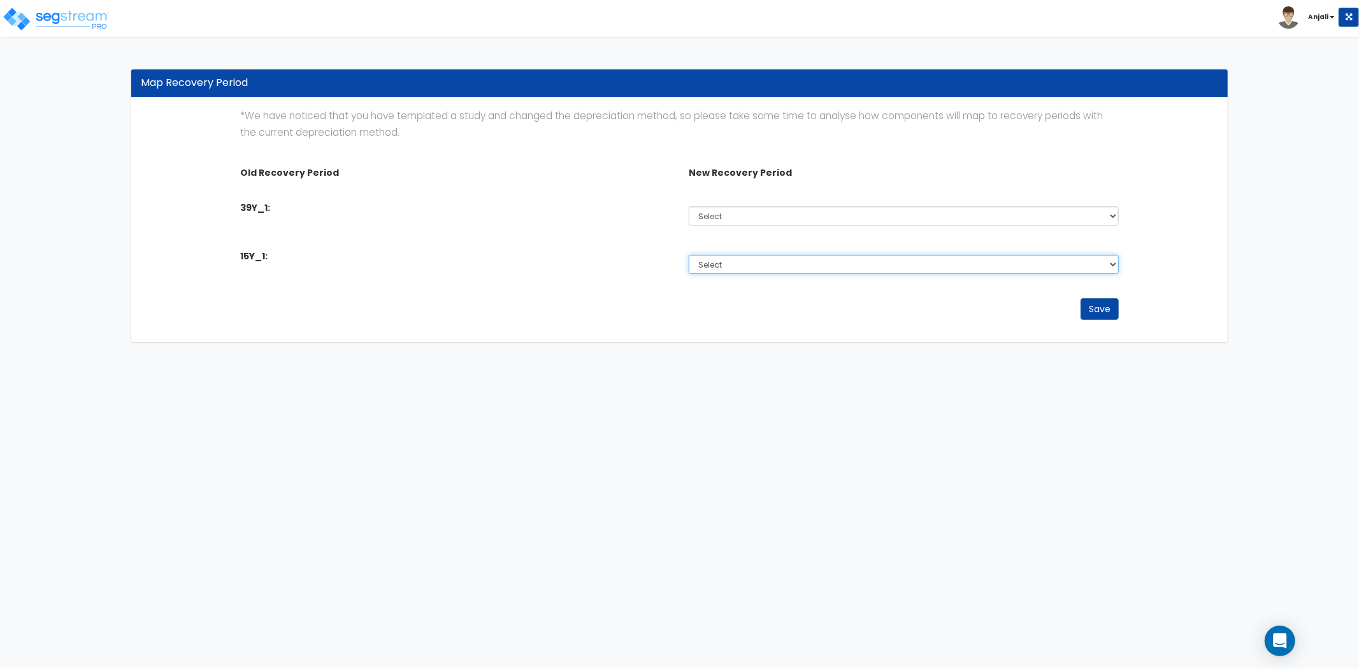
click at [803, 271] on select "Select Non-Depreciable Land 5 Years 6 Years 9 Years 10 Years 11 Years 12 Years …" at bounding box center [903, 264] width 429 height 19
select select "20Y"
click at [689, 255] on select "Select Non-Depreciable Land 5 Years 6 Years 9 Years 10 Years 11 Years 12 Years …" at bounding box center [903, 264] width 429 height 19
click at [782, 219] on select "Select Non-Depreciable Land 5 Years 6 Years 9 Years 10 Years 11 Years 12 Years …" at bounding box center [903, 215] width 429 height 19
select select "40Y"
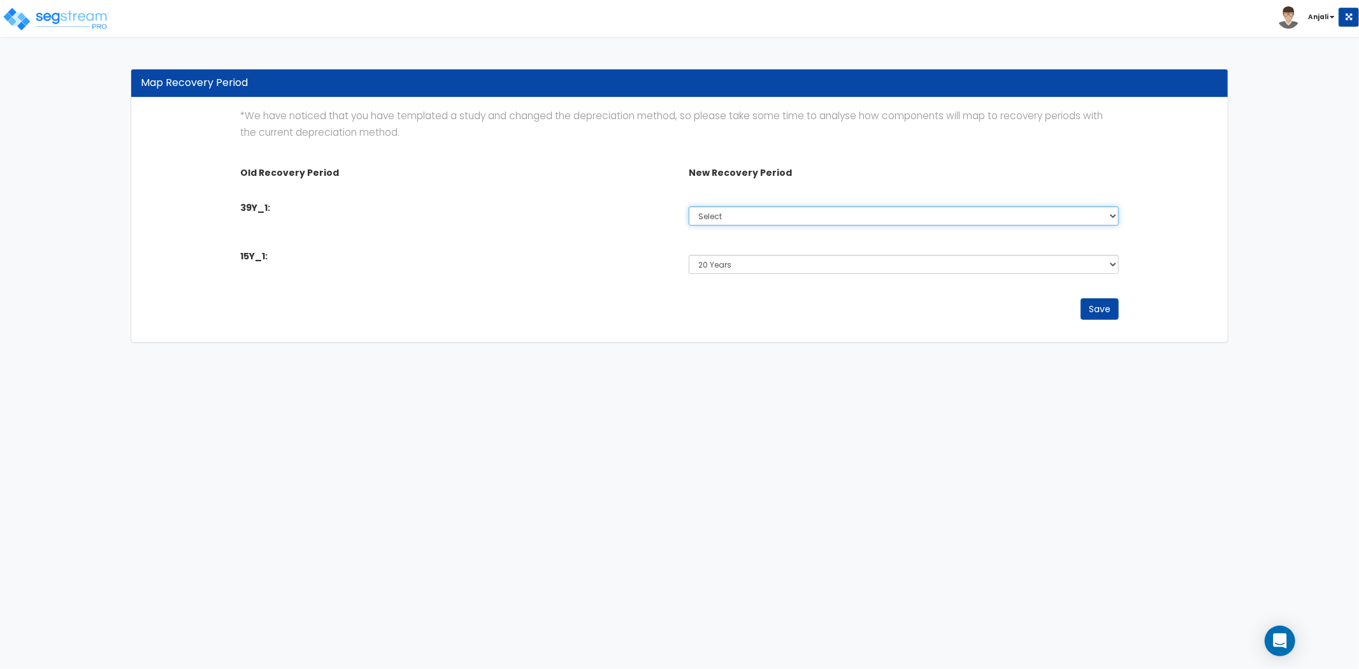
click at [689, 206] on select "Select Non-Depreciable Land 5 Years 6 Years 9 Years 10 Years 11 Years 12 Years …" at bounding box center [903, 215] width 429 height 19
click at [1091, 306] on button "Save" at bounding box center [1099, 309] width 38 height 22
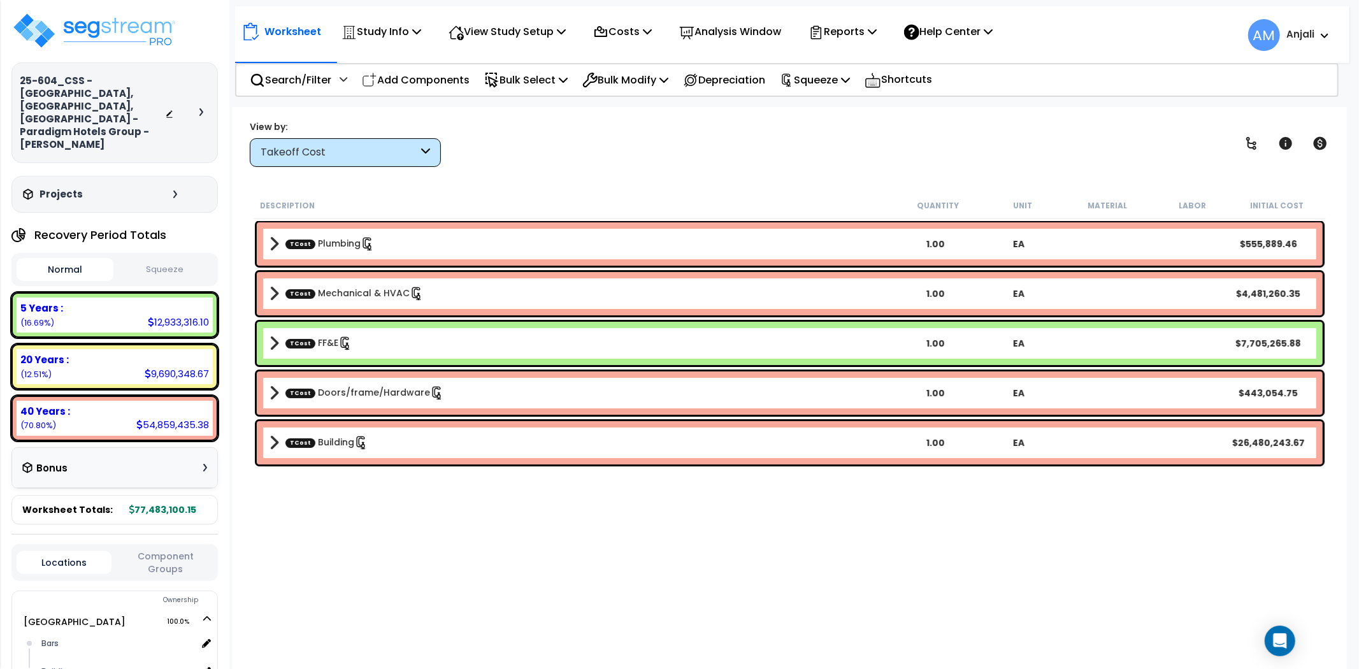
click at [281, 344] on b "TCost FF&E" at bounding box center [581, 343] width 624 height 18
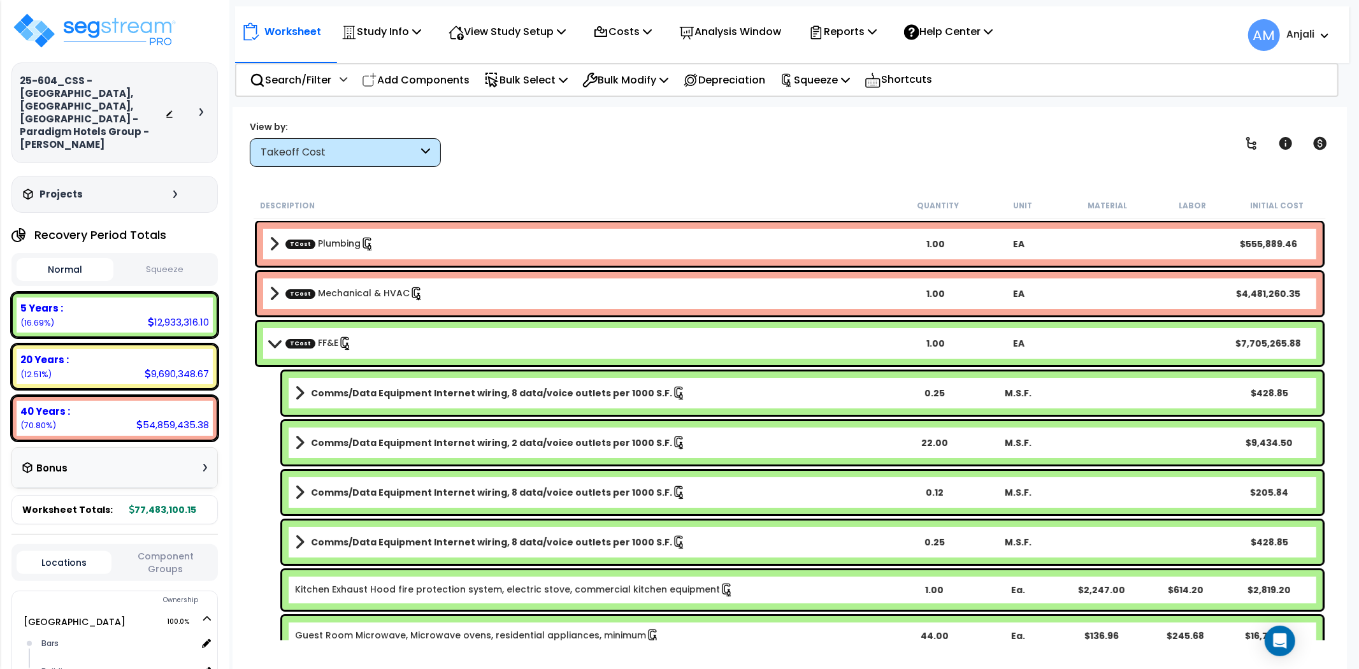
click at [172, 259] on button "Squeeze" at bounding box center [165, 270] width 97 height 22
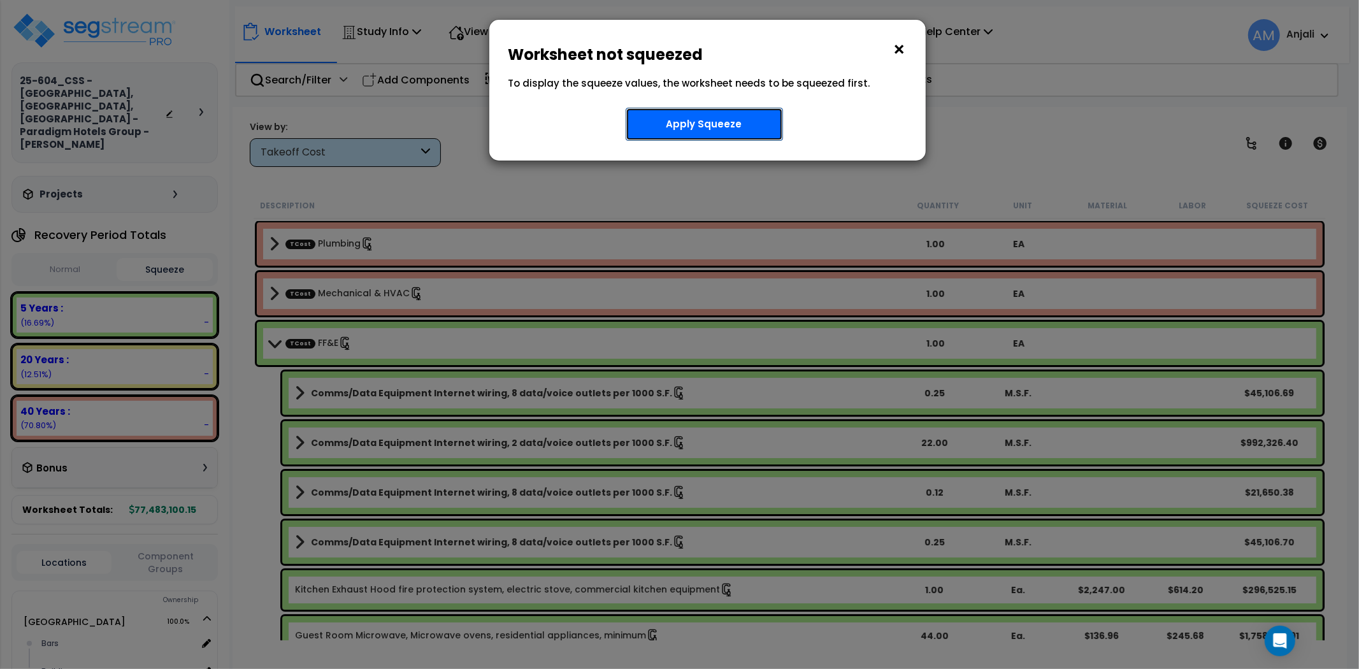
click at [708, 118] on button "Apply Squeeze" at bounding box center [704, 124] width 157 height 33
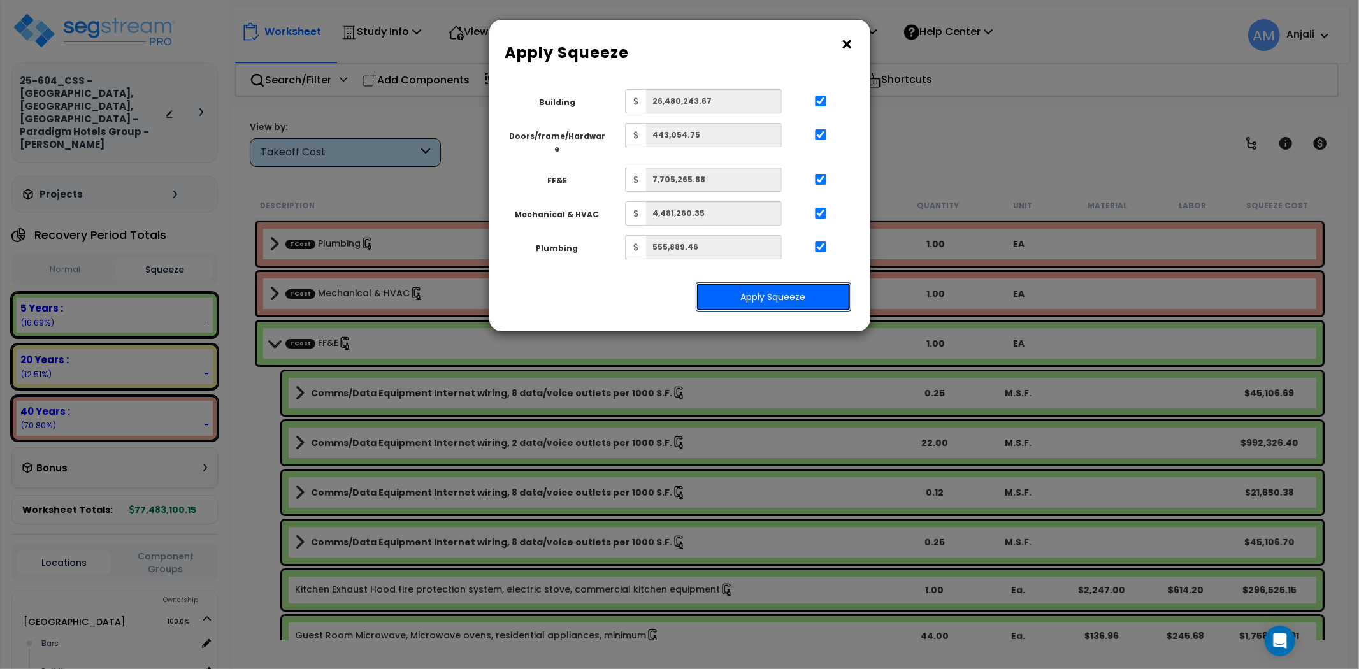
click at [788, 285] on button "Apply Squeeze" at bounding box center [773, 296] width 155 height 29
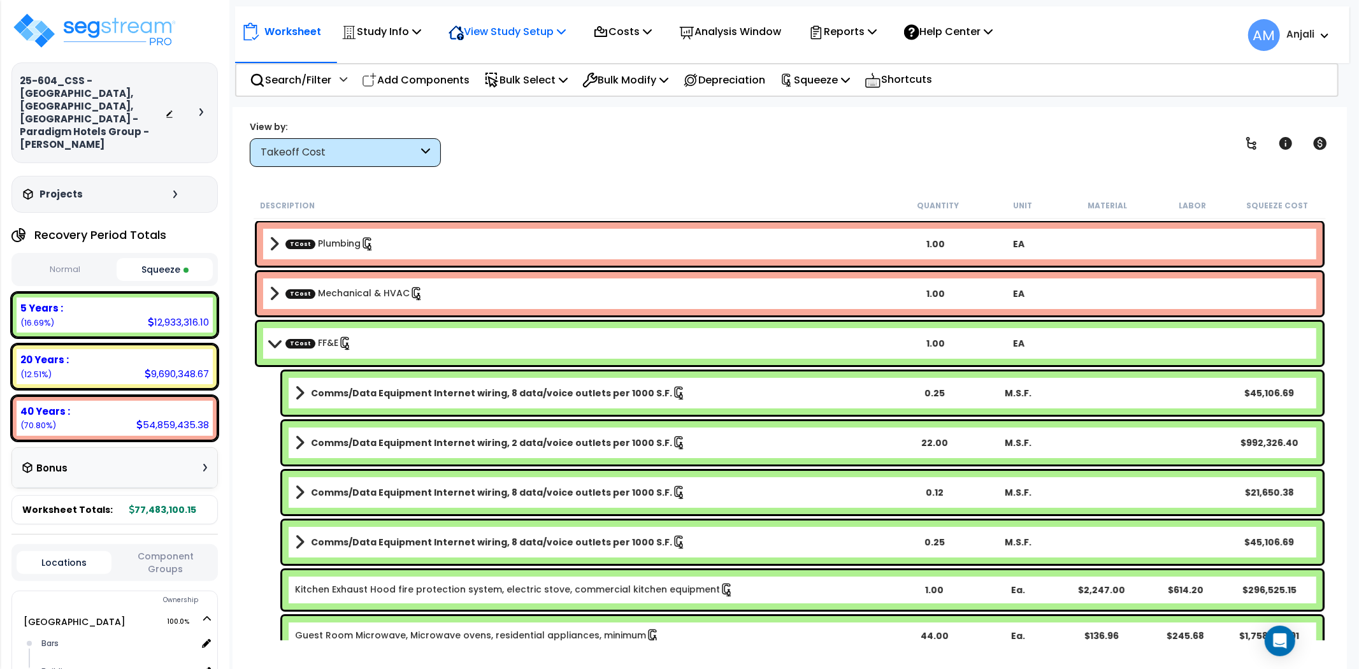
click at [496, 22] on div "View Study Setup" at bounding box center [506, 32] width 117 height 30
click at [695, 172] on div "Worksheet Study Info Study Setup Add Property Unit Template study Clone study AM" at bounding box center [790, 441] width 1114 height 669
